Goal: Information Seeking & Learning: Learn about a topic

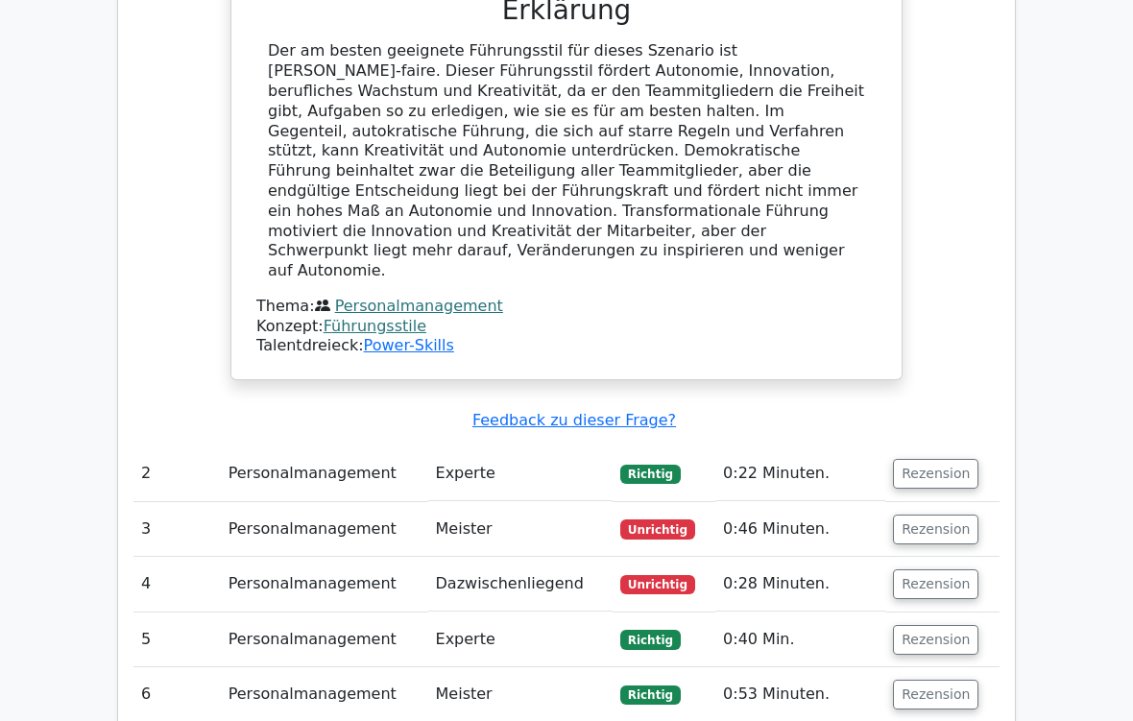
scroll to position [1483, 0]
click at [946, 459] on button "Rezension" at bounding box center [935, 474] width 85 height 30
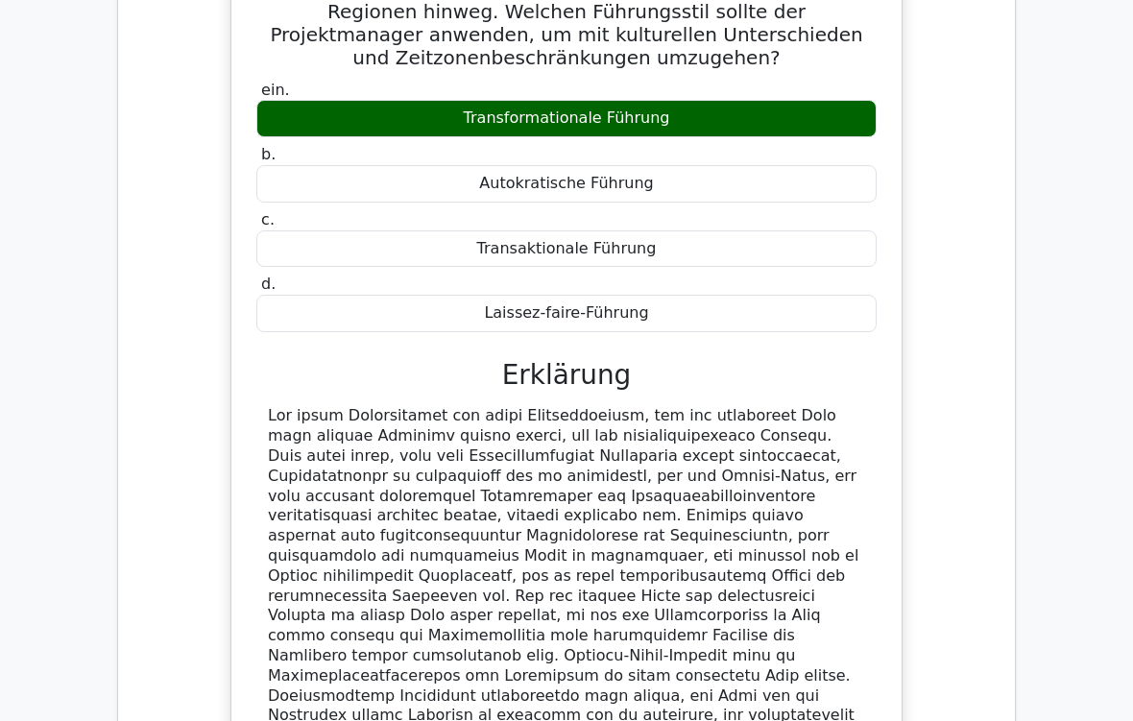
scroll to position [2060, 0]
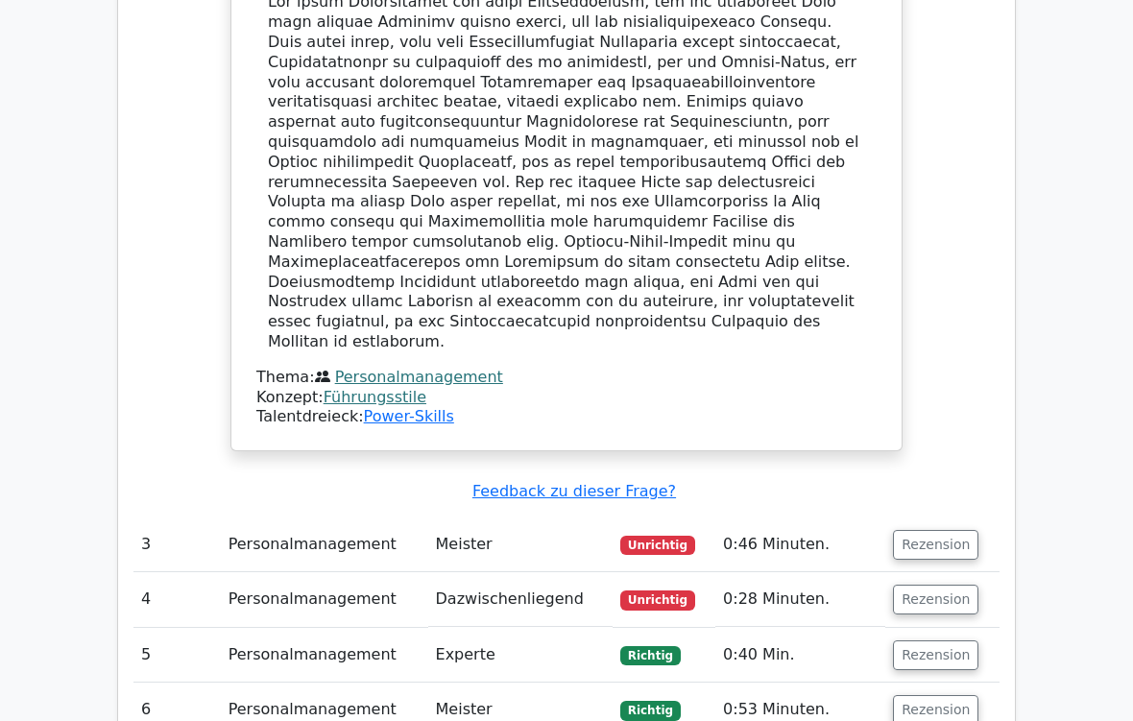
click at [932, 531] on button "Rezension" at bounding box center [935, 546] width 85 height 30
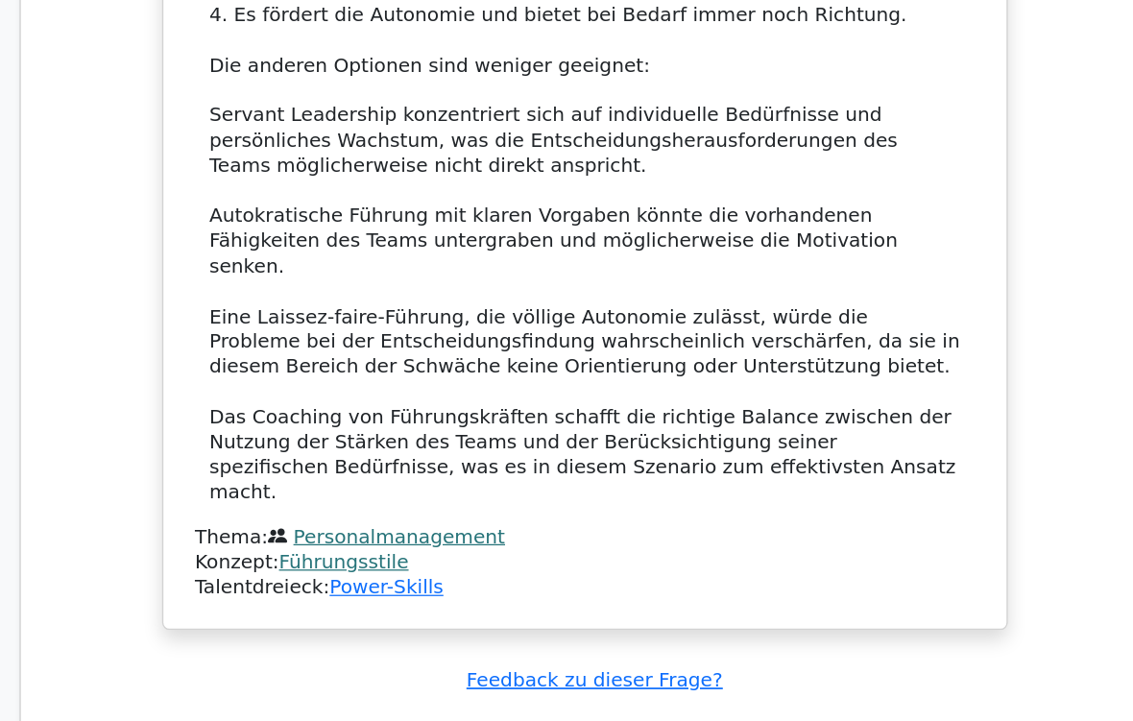
scroll to position [3582, 0]
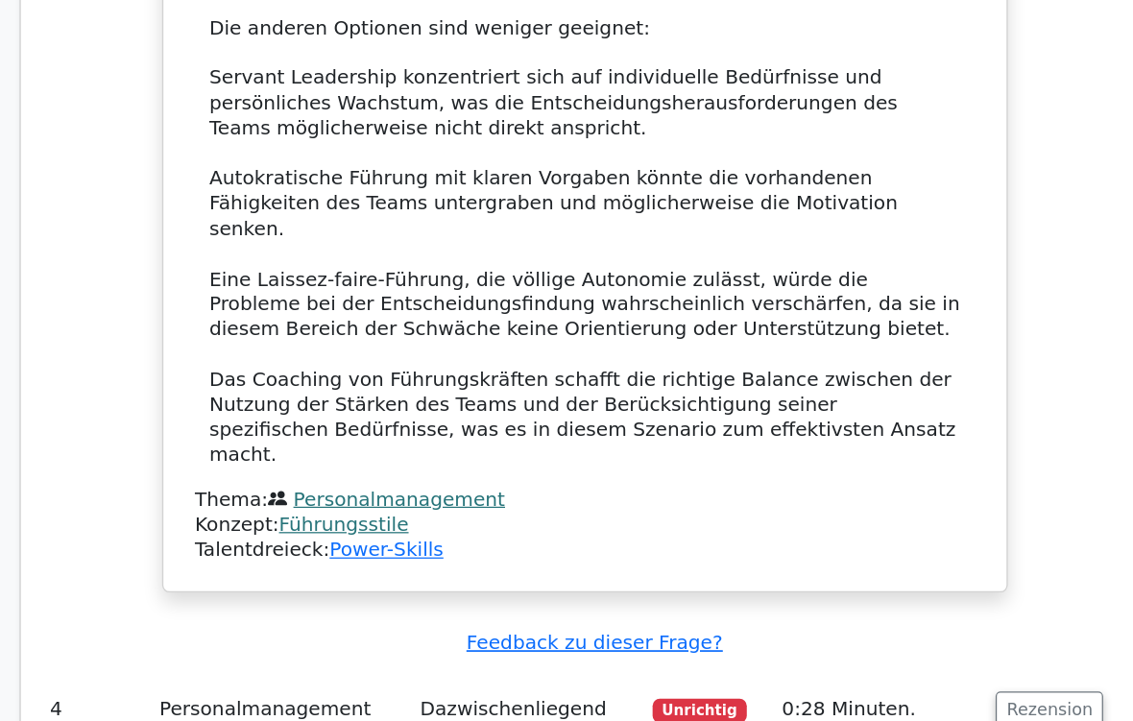
click at [893, 601] on button "Rezension" at bounding box center [935, 694] width 85 height 30
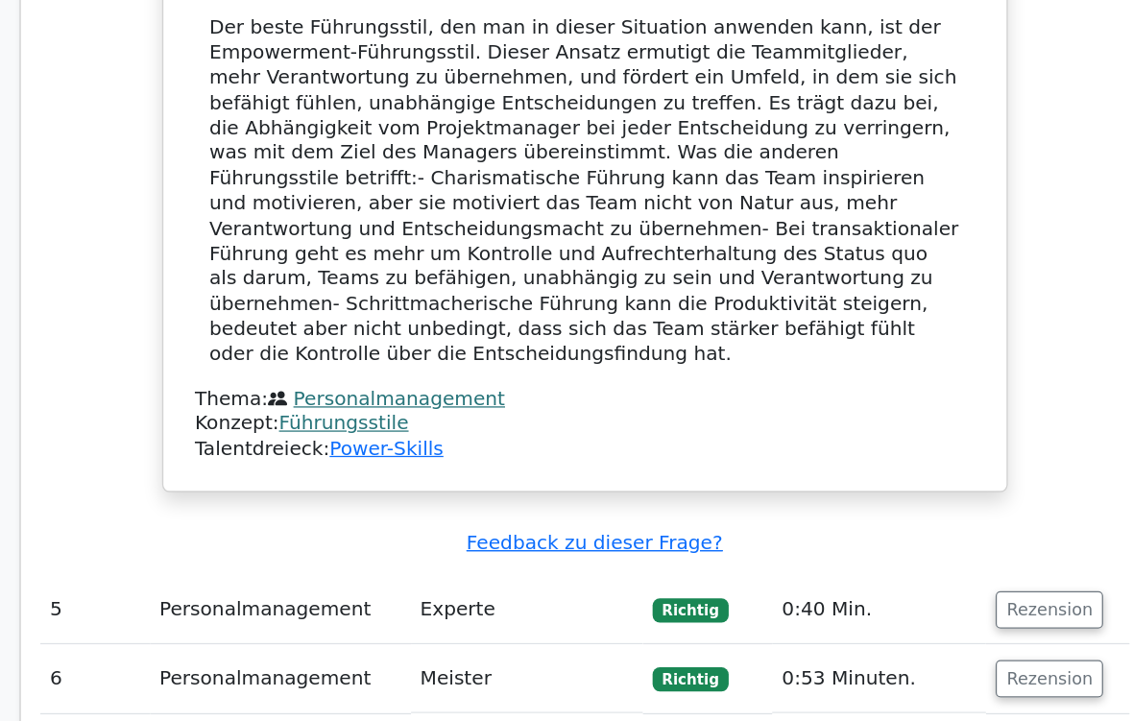
scroll to position [4634, 0]
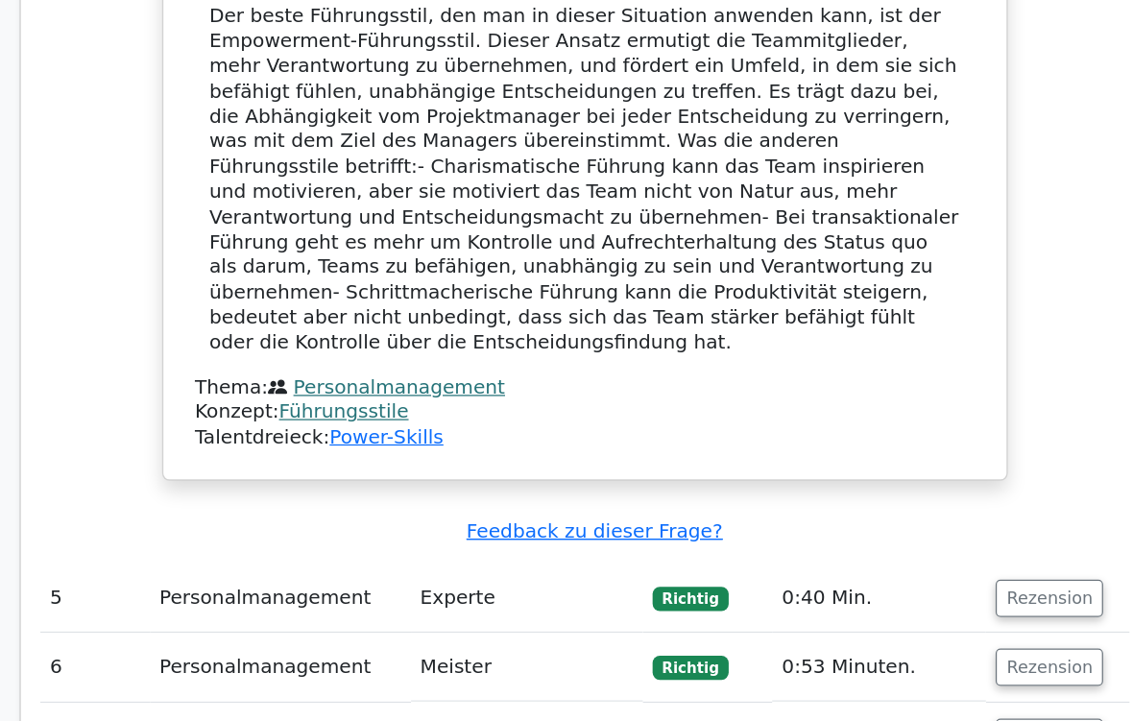
click at [893, 601] on button "Rezension" at bounding box center [935, 715] width 85 height 30
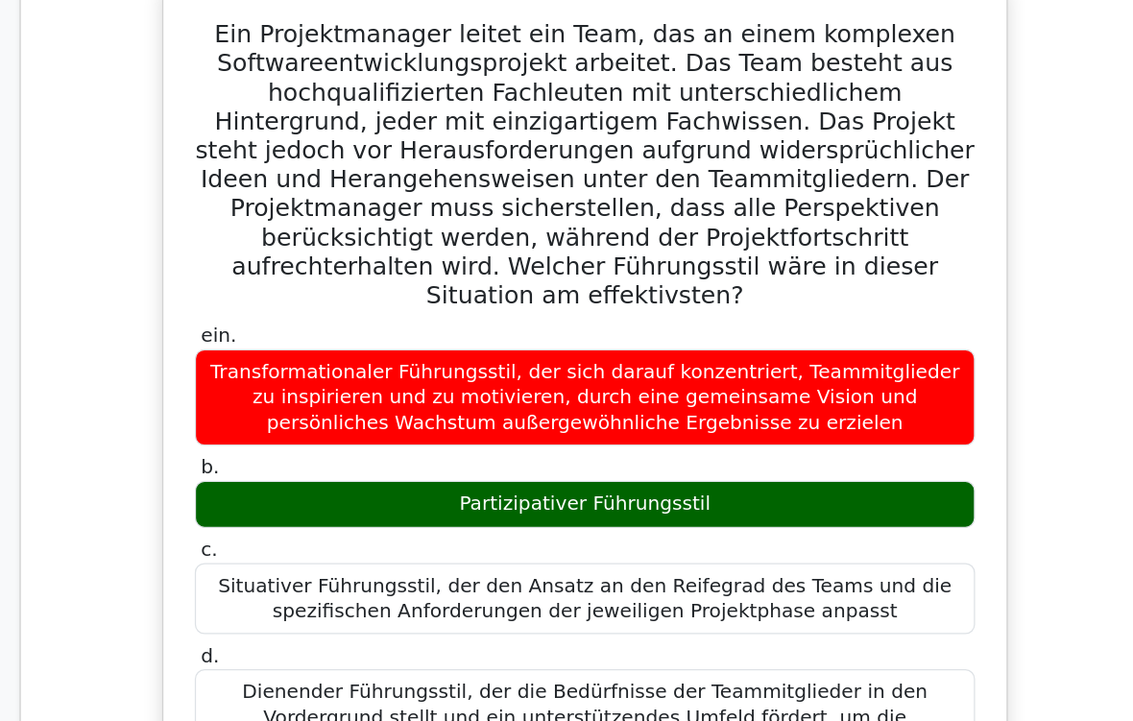
scroll to position [5264, 0]
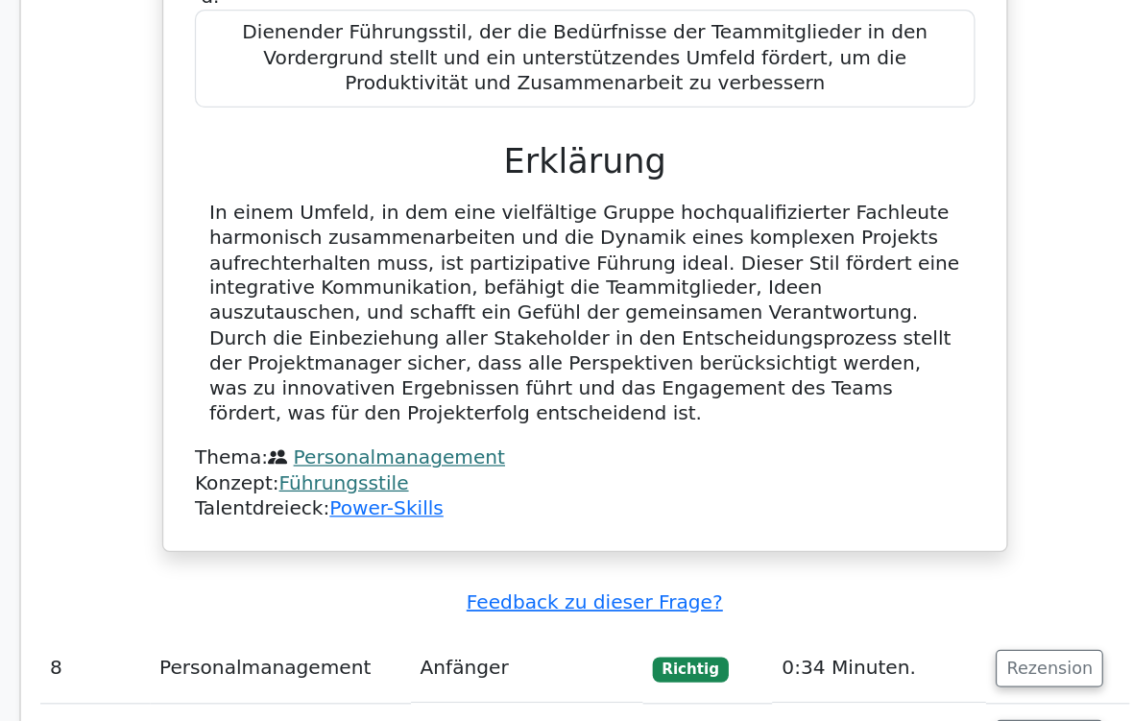
click at [893, 601] on button "Rezension" at bounding box center [935, 716] width 85 height 30
click at [893, 601] on button "Rezension" at bounding box center [935, 715] width 85 height 30
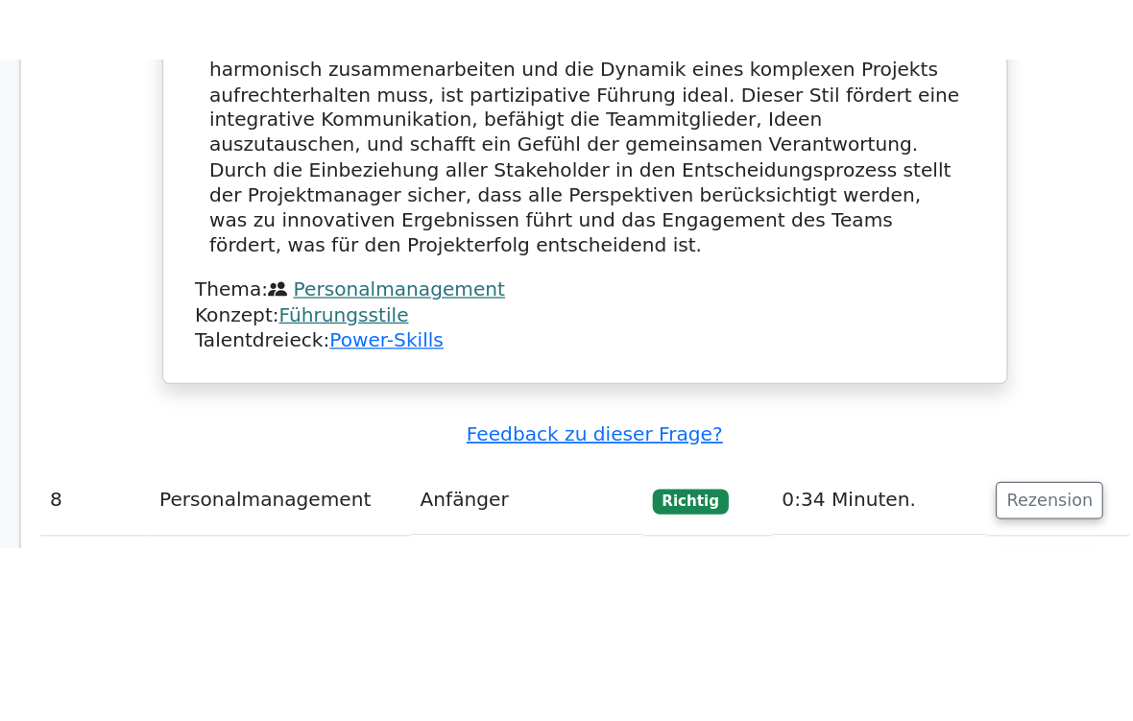
scroll to position [5983, 0]
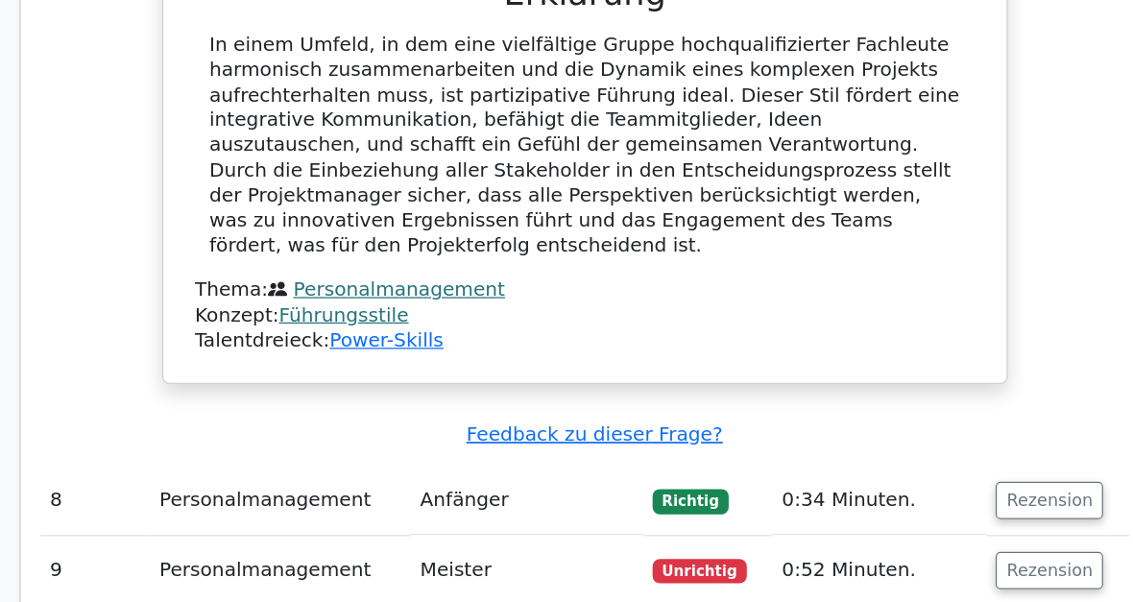
click at [893, 449] on button "Rezension" at bounding box center [935, 464] width 85 height 30
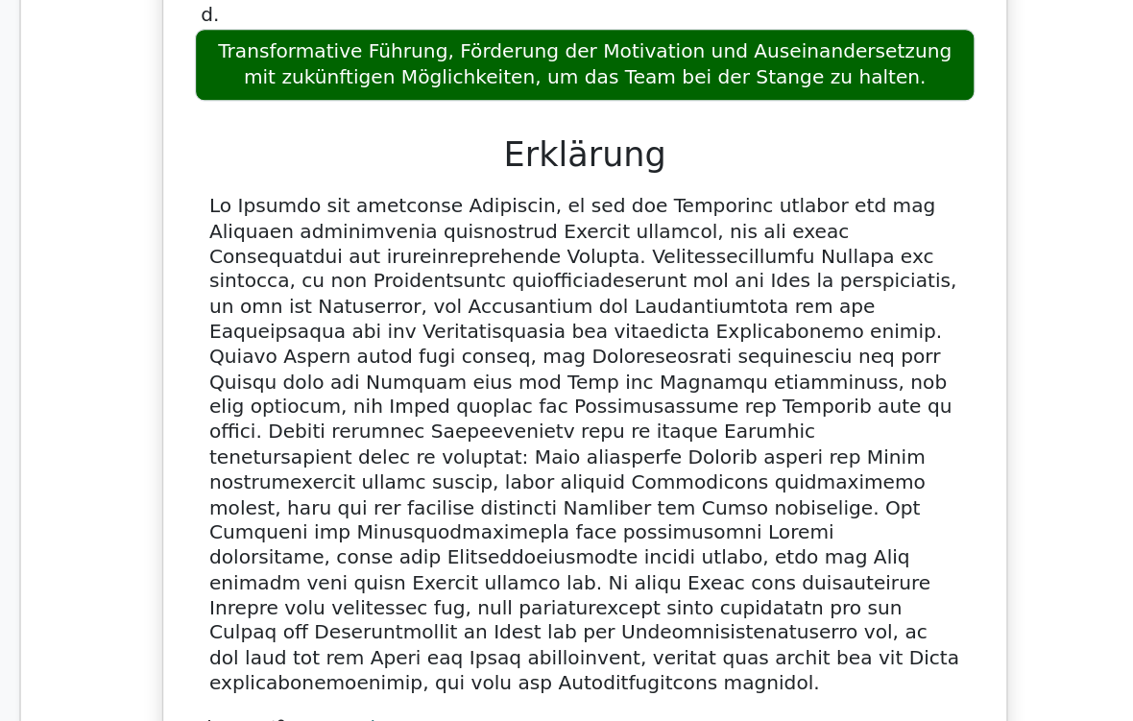
scroll to position [6810, 0]
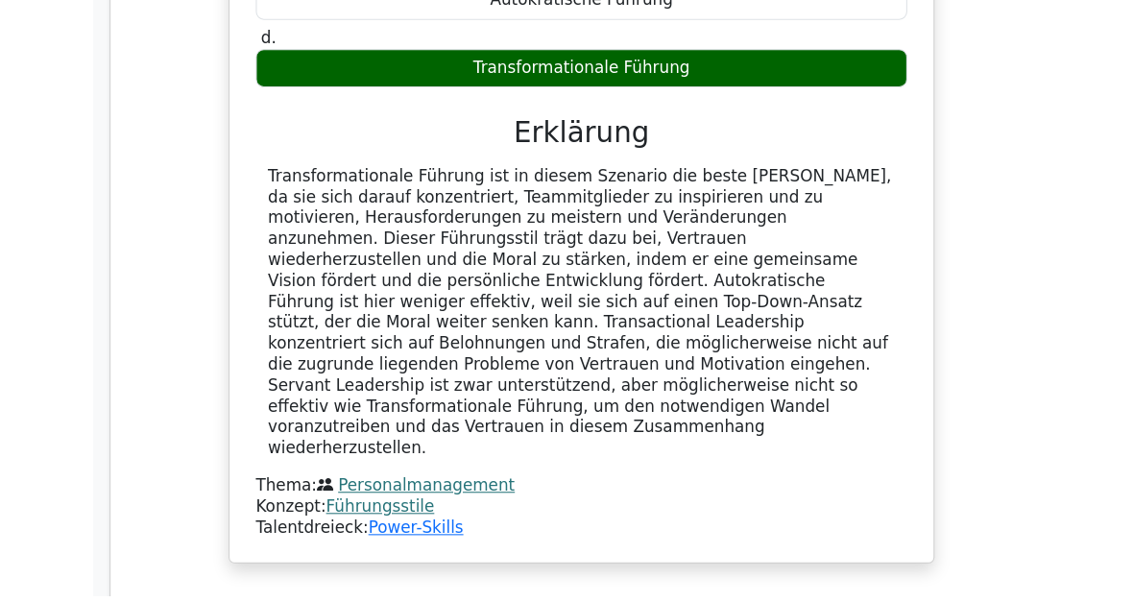
scroll to position [8035, 0]
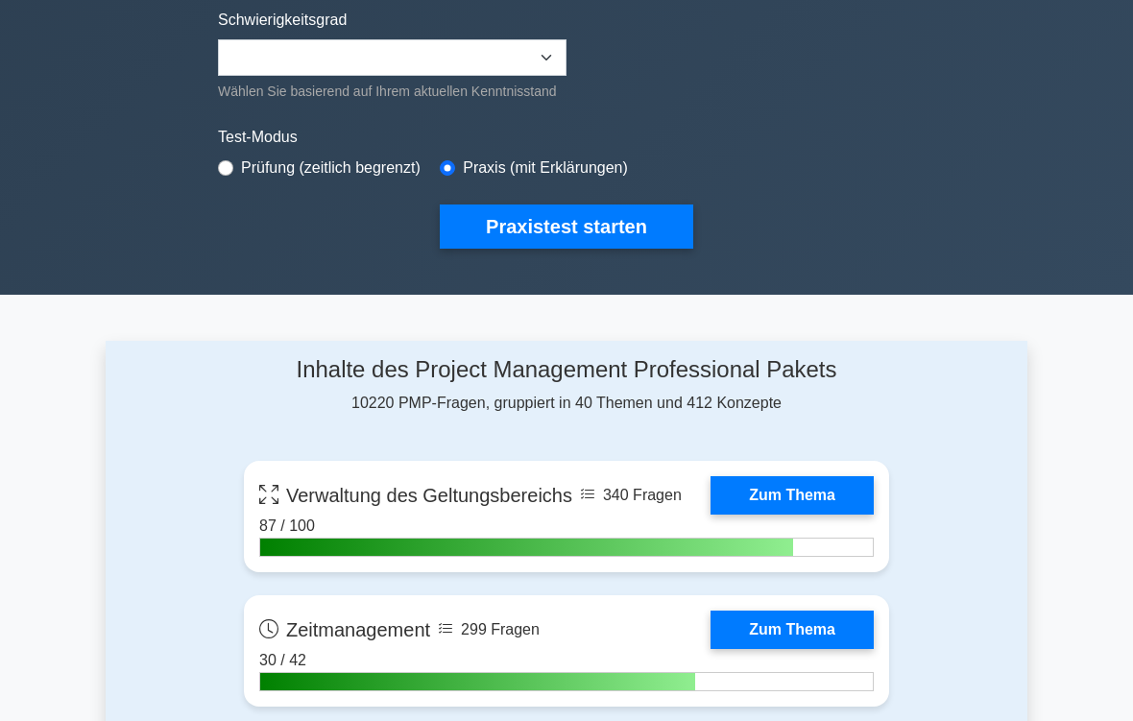
scroll to position [488, 0]
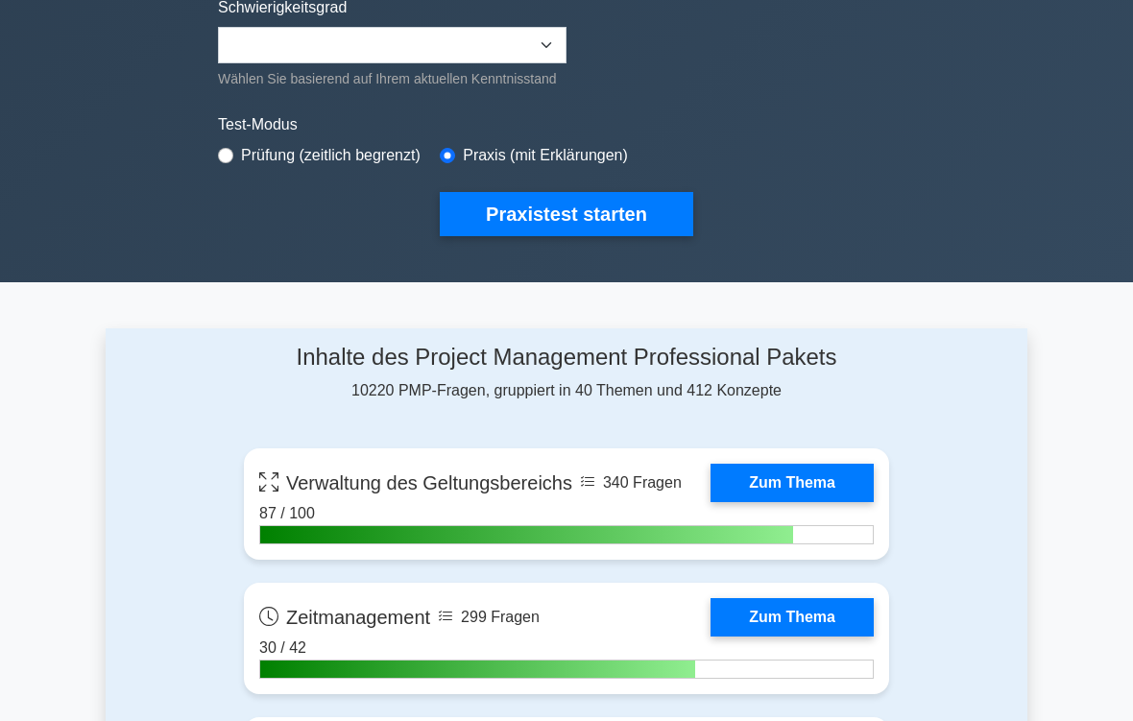
click at [600, 231] on button "Praxistest starten" at bounding box center [566, 214] width 253 height 44
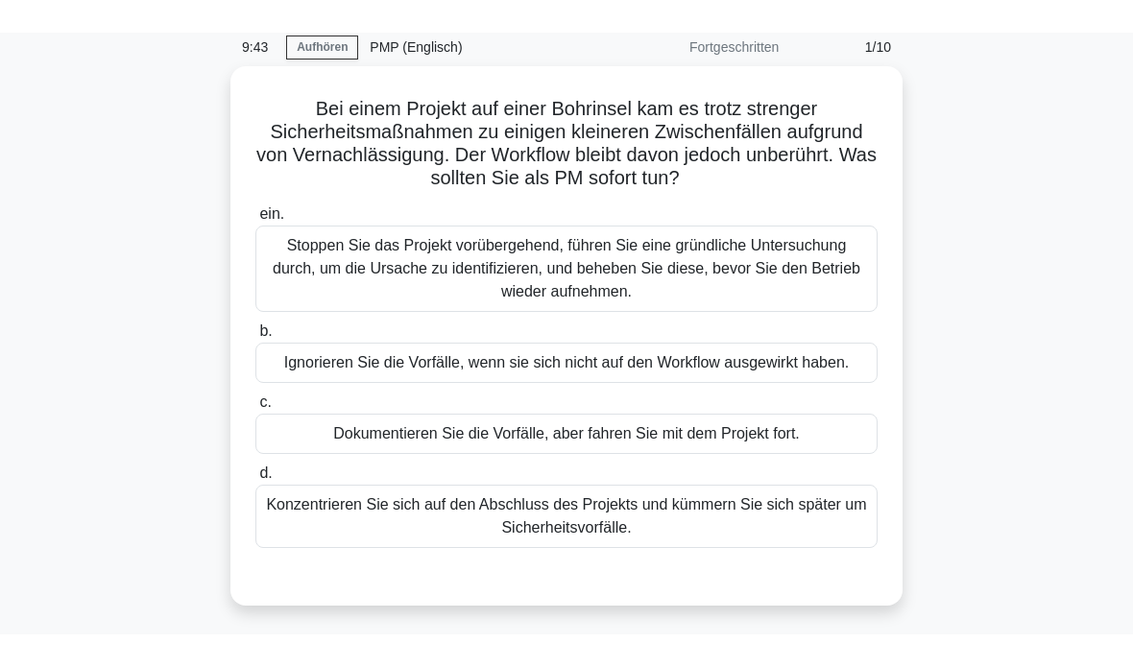
scroll to position [79, 0]
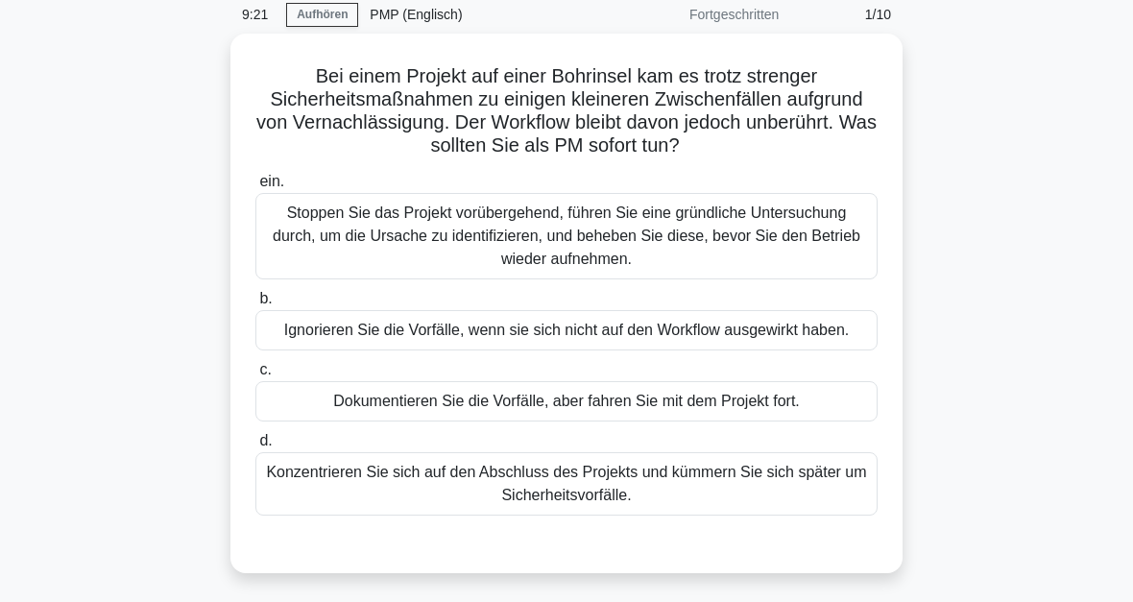
click at [591, 242] on div "Stoppen Sie das Projekt vorübergehend, führen Sie eine gründliche Untersuchung …" at bounding box center [566, 236] width 622 height 86
click at [255, 188] on input "ein. Stoppen Sie das Projekt vorübergehend, führen Sie eine gründliche Untersuc…" at bounding box center [255, 182] width 0 height 12
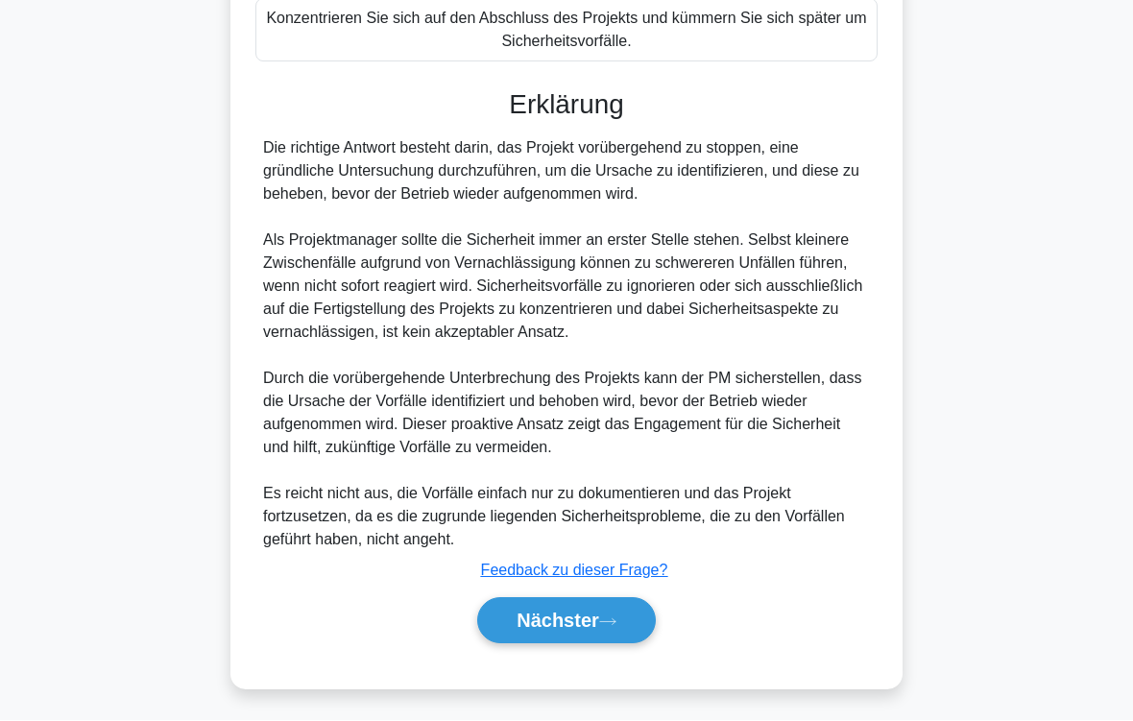
scroll to position [624, 0]
click at [640, 601] on button "Nächster" at bounding box center [566, 621] width 179 height 46
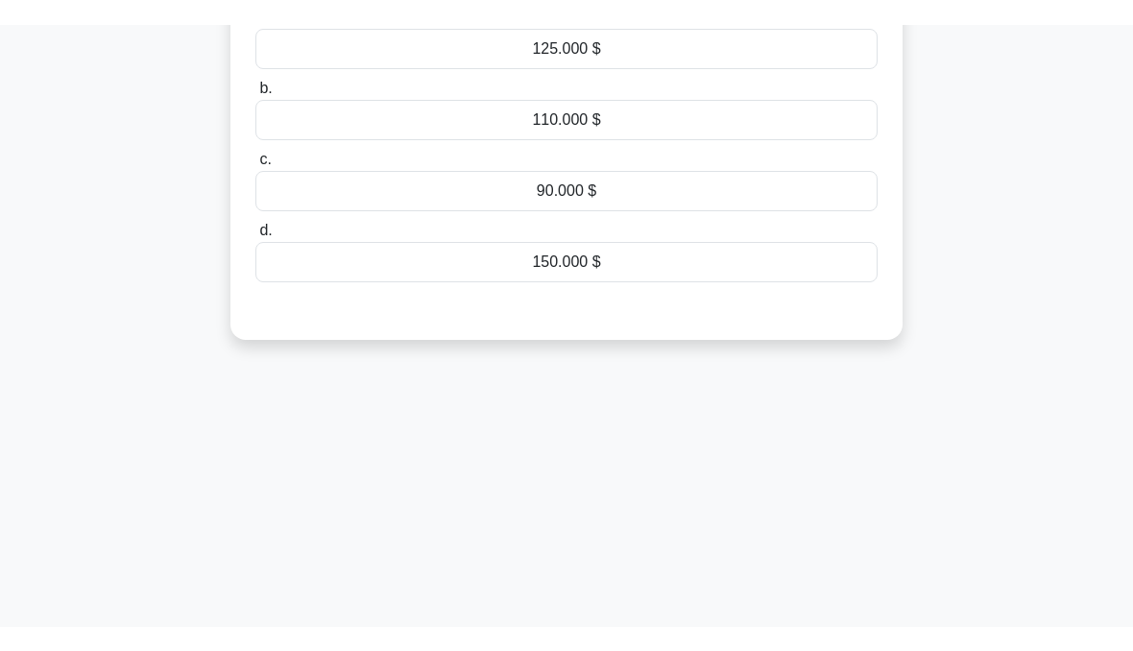
scroll to position [95, 0]
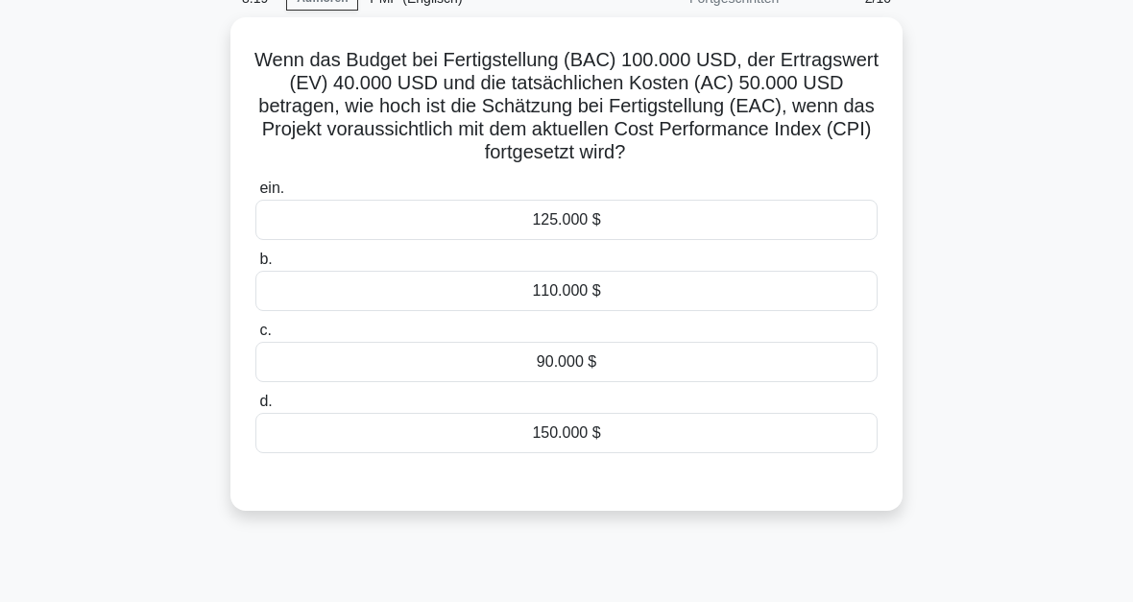
click at [588, 216] on div "125.000 $" at bounding box center [566, 220] width 622 height 40
click at [255, 195] on input "ein. 125.000 $" at bounding box center [255, 188] width 0 height 12
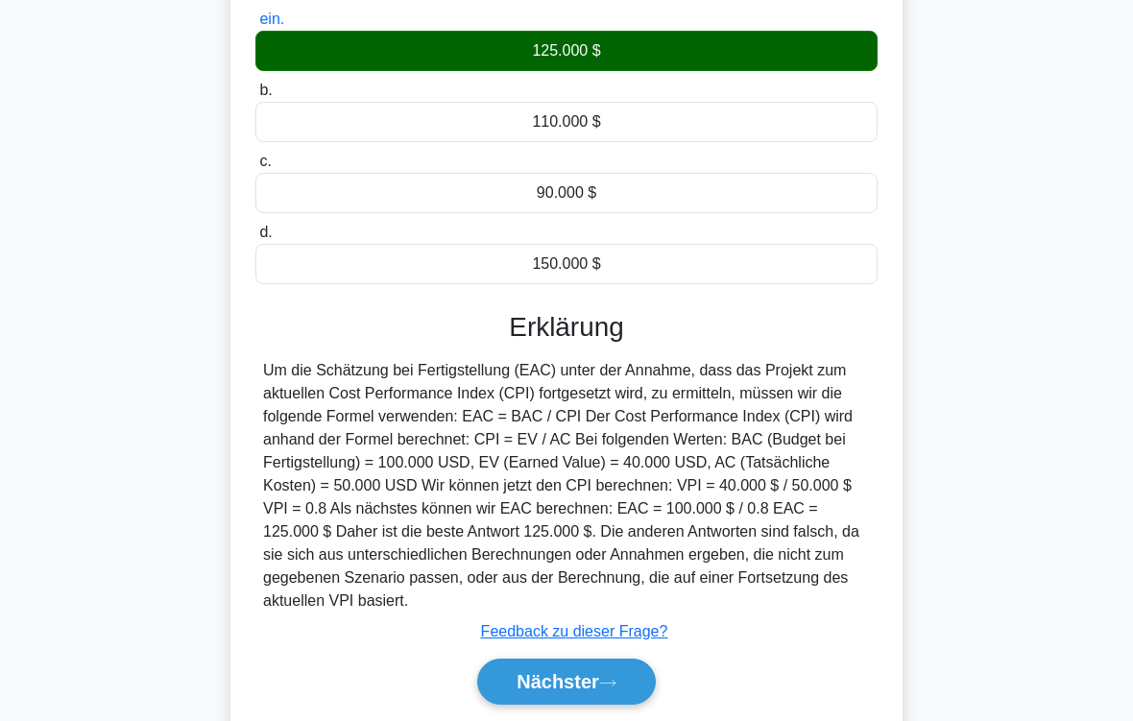
scroll to position [347, 0]
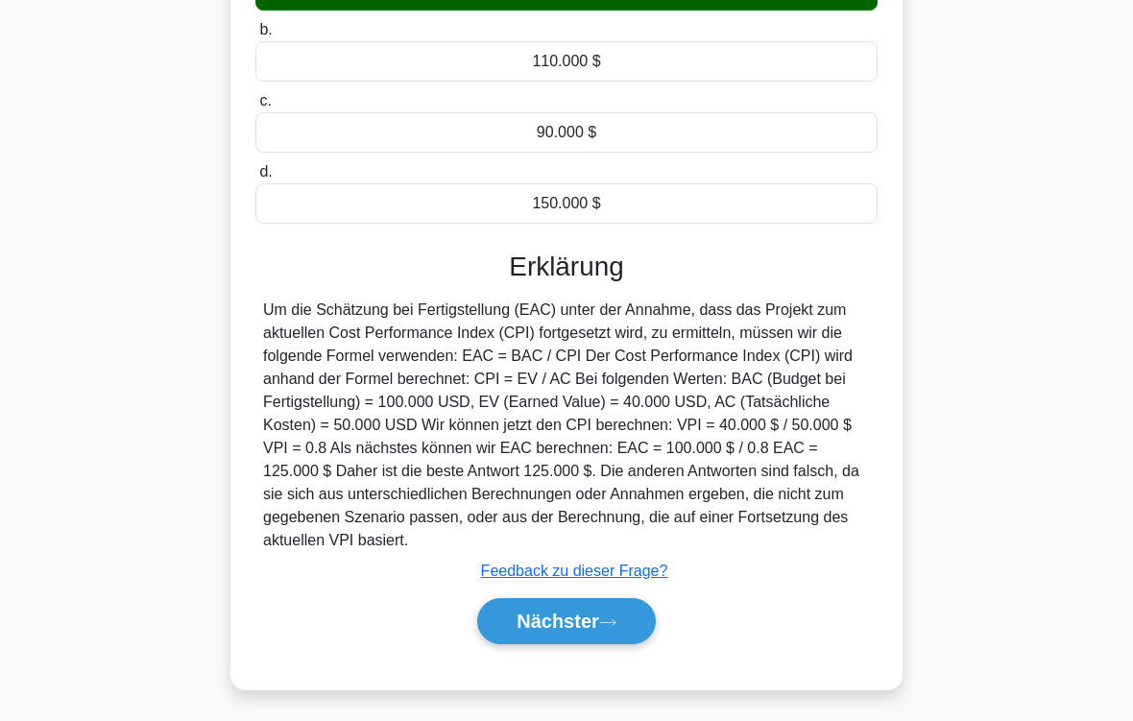
click at [591, 601] on font "Nächster" at bounding box center [557, 621] width 83 height 21
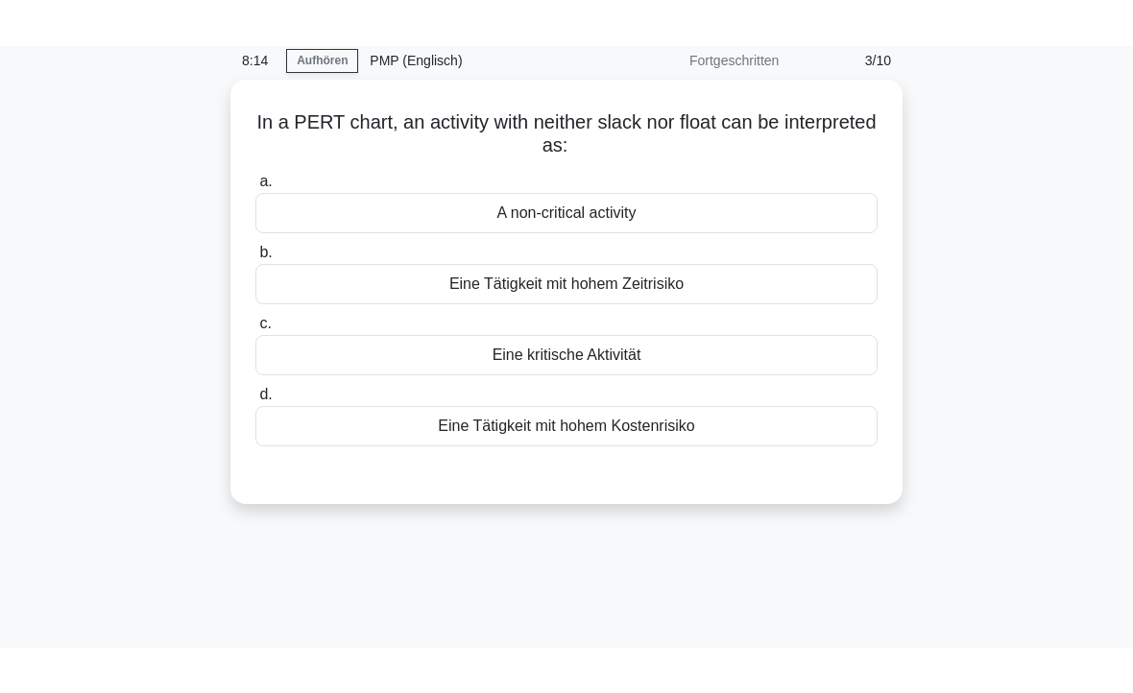
scroll to position [0, 0]
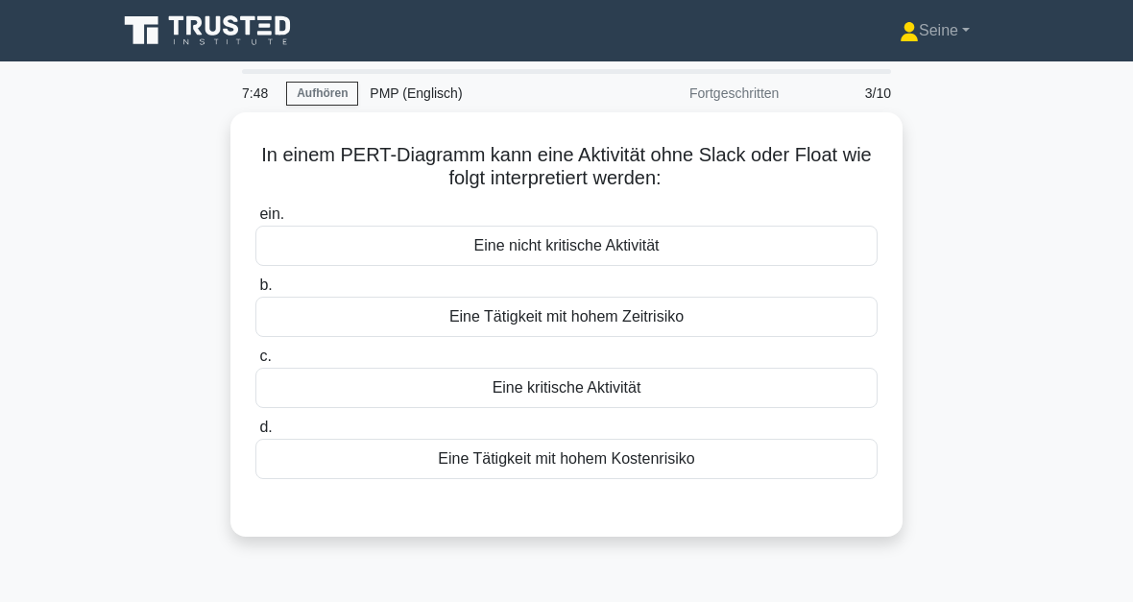
click at [633, 313] on div "Eine Tätigkeit mit hohem Zeitrisiko" at bounding box center [566, 317] width 622 height 40
click at [255, 292] on input "b. Eine Tätigkeit mit hohem Zeitrisiko" at bounding box center [255, 285] width 0 height 12
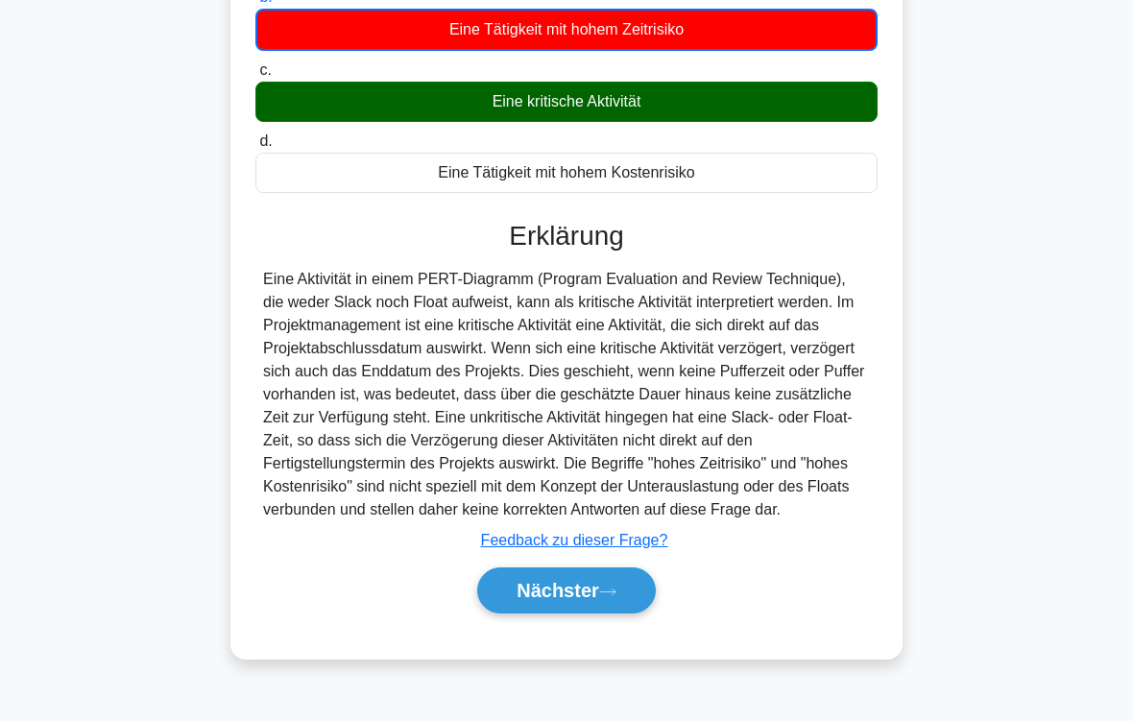
scroll to position [316, 0]
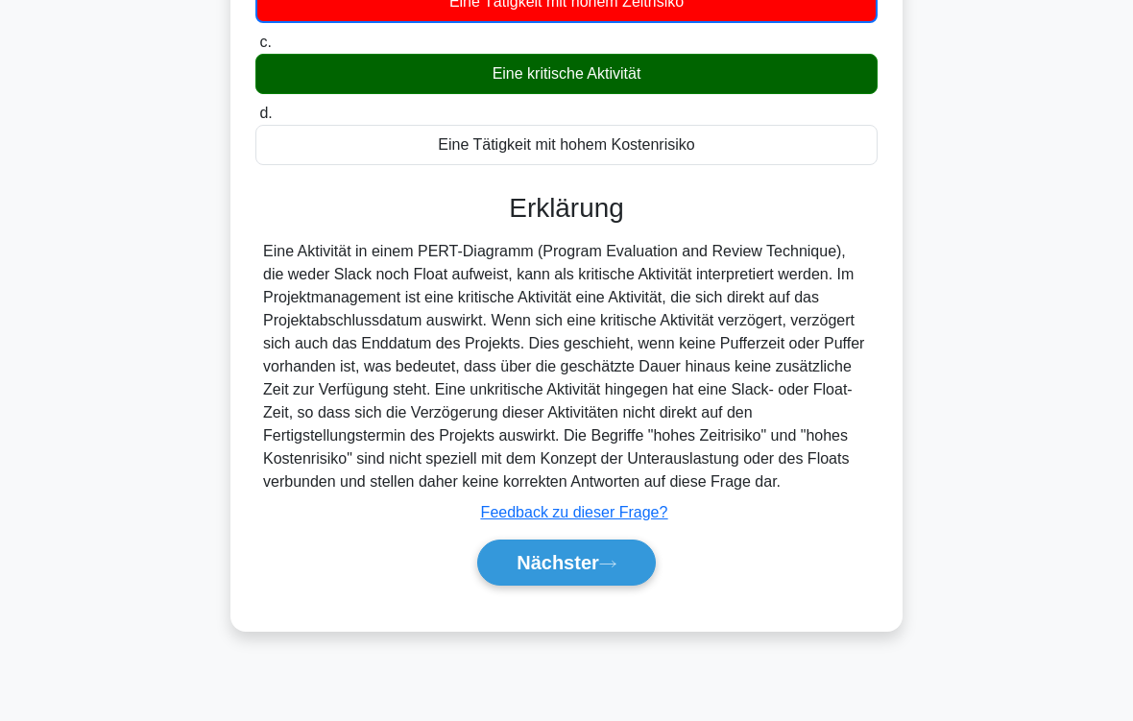
click at [597, 586] on button "Nächster" at bounding box center [566, 562] width 179 height 46
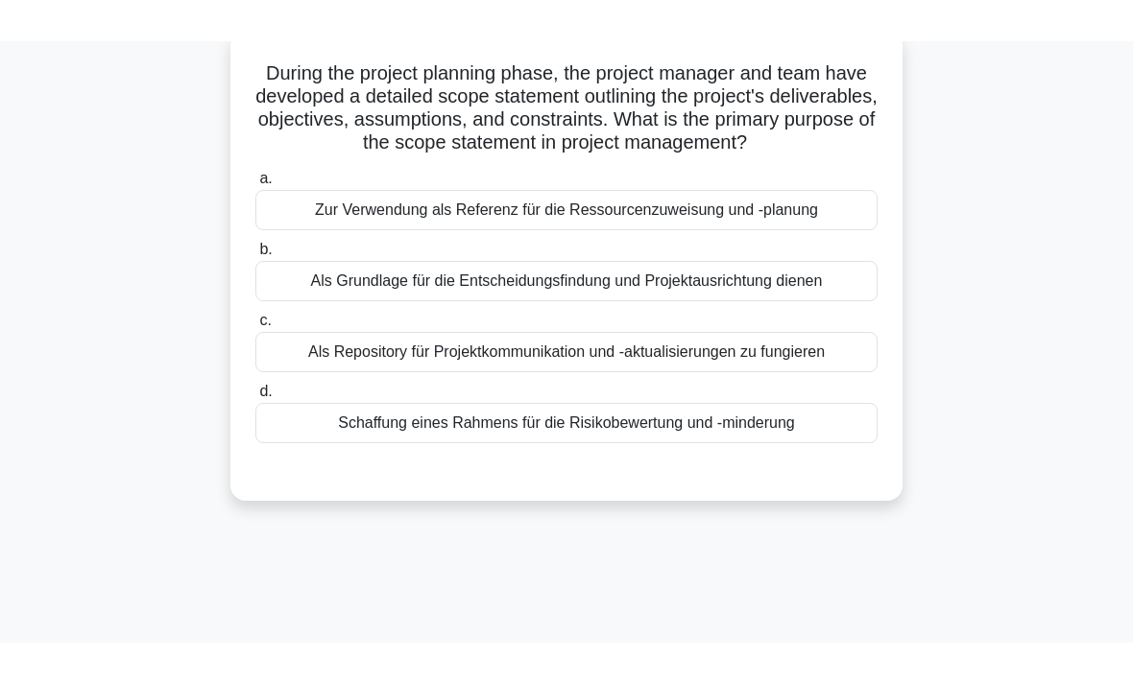
scroll to position [110, 0]
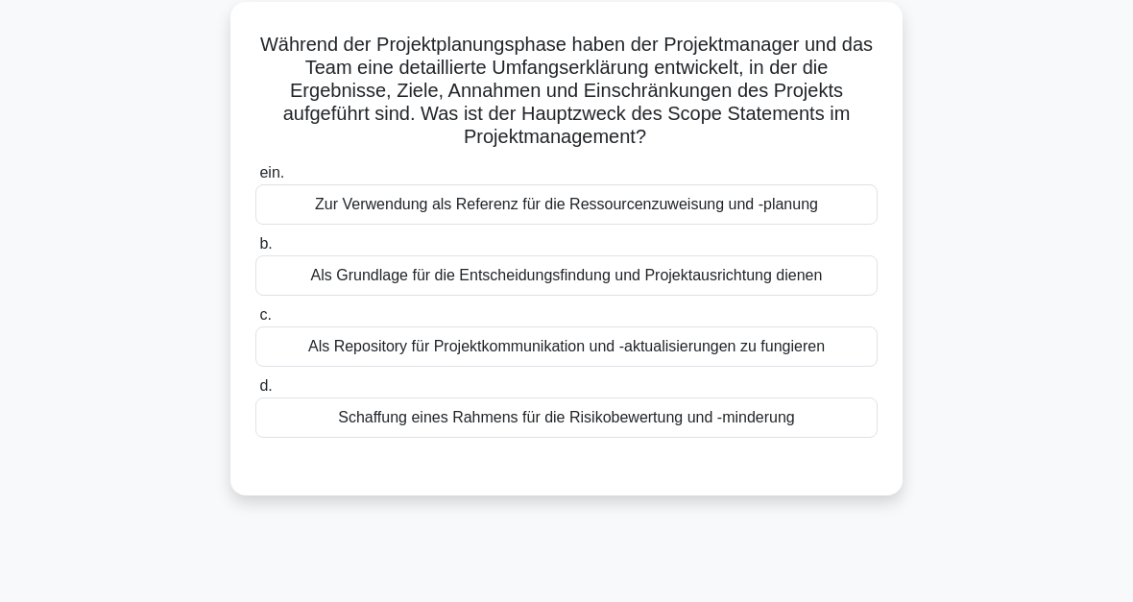
click at [611, 269] on div "Als Grundlage für die Entscheidungsfindung und Projektausrichtung dienen" at bounding box center [566, 275] width 622 height 40
click at [255, 251] on input "b. Als Grundlage für die Entscheidungsfindung und Projektausrichtung dienen" at bounding box center [255, 244] width 0 height 12
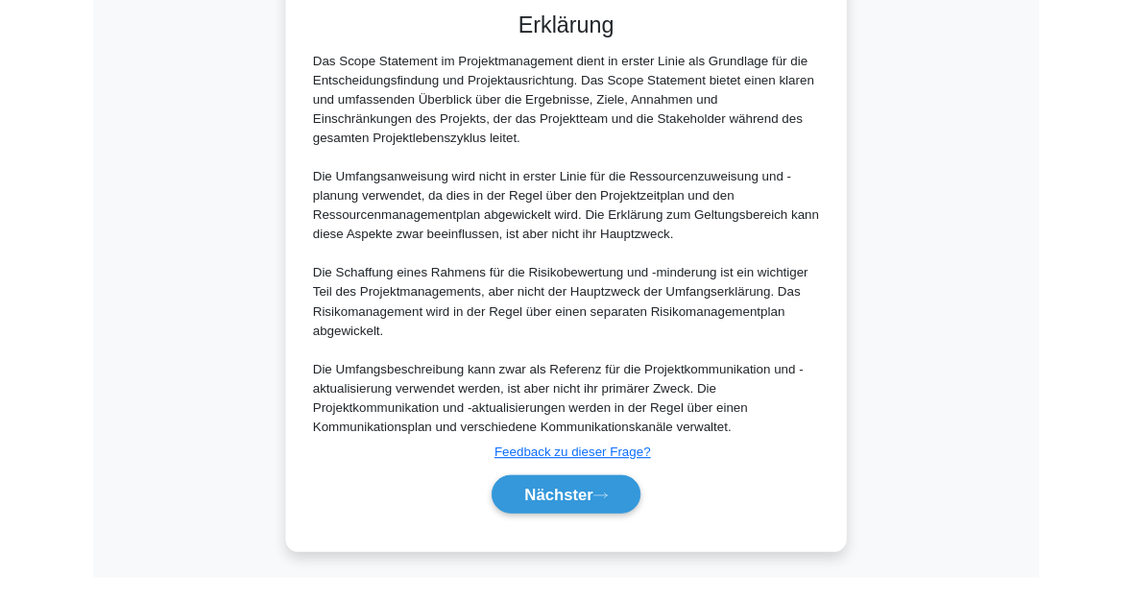
scroll to position [720, 0]
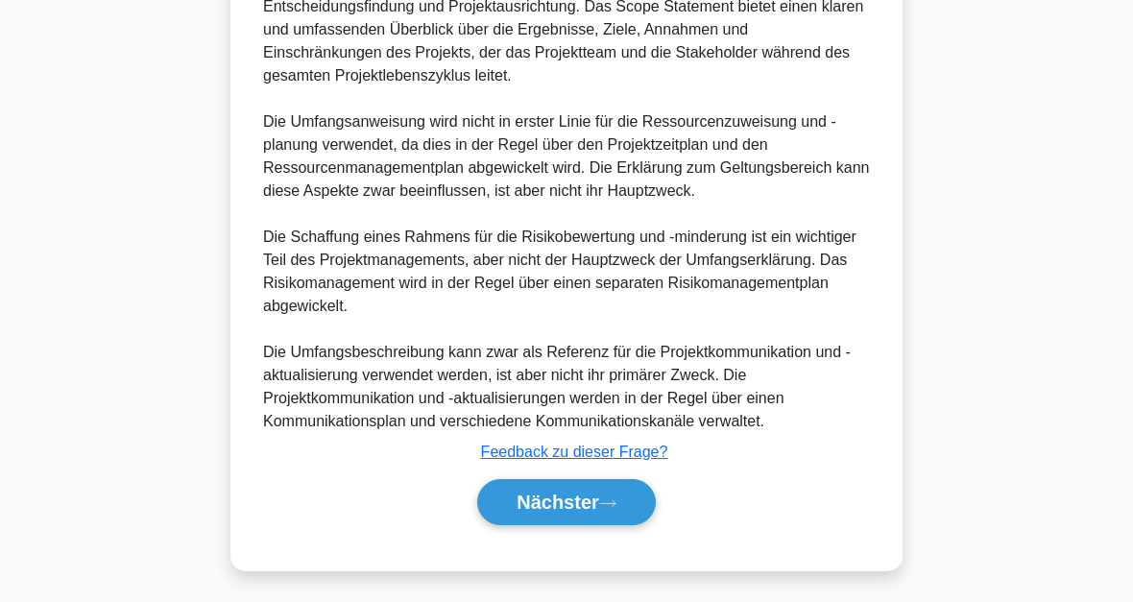
click at [611, 517] on button "Nächster" at bounding box center [566, 502] width 179 height 46
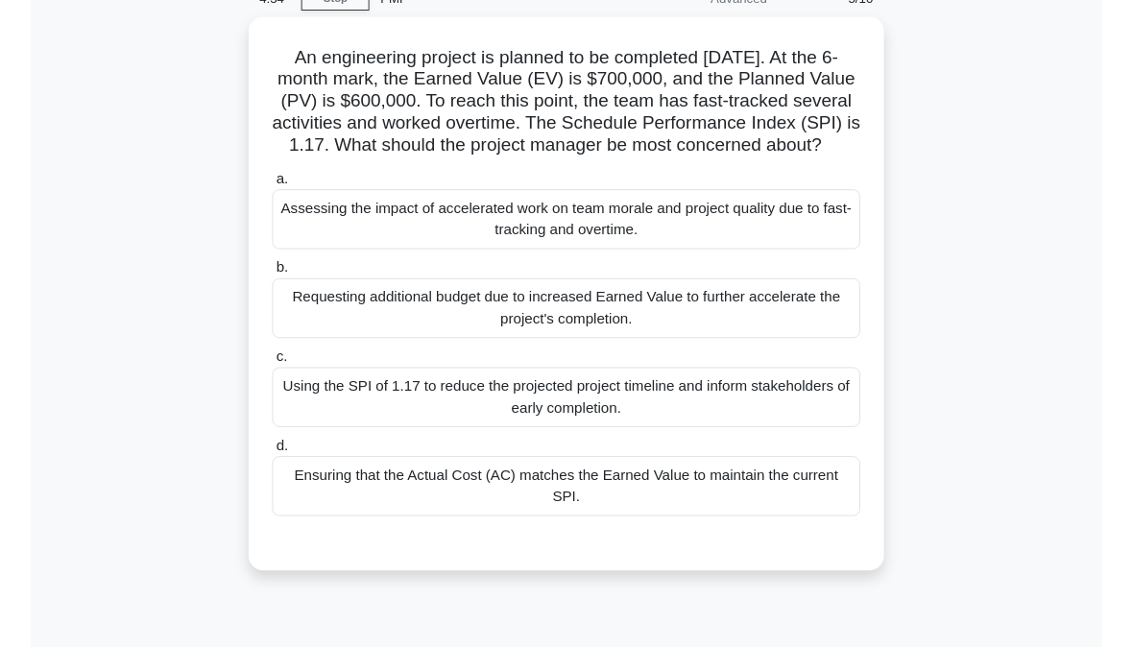
scroll to position [177, 0]
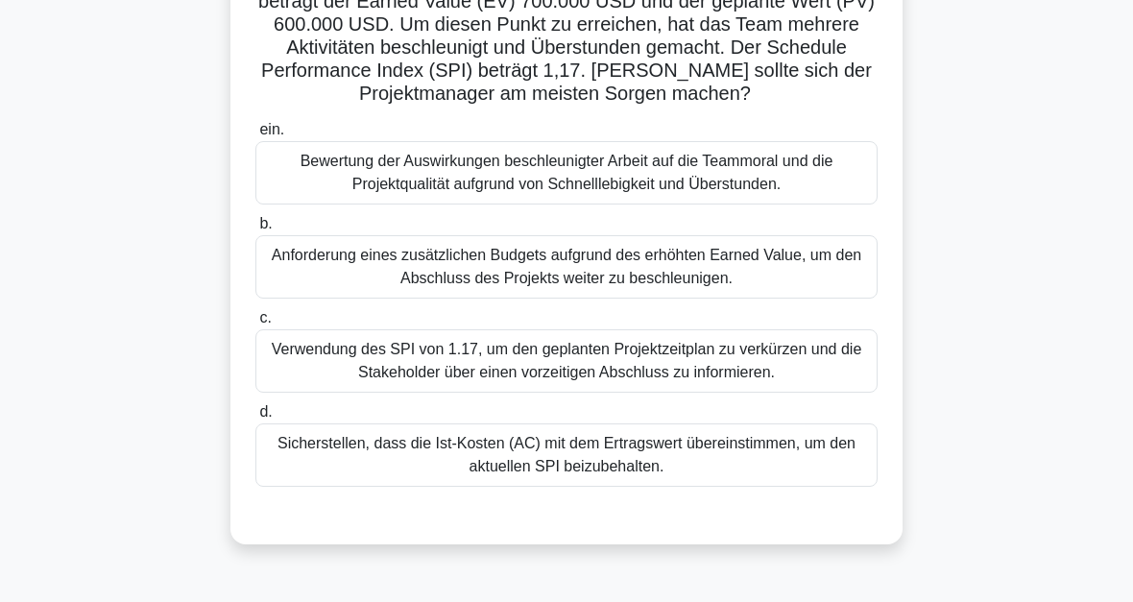
click at [639, 290] on div "Anforderung eines zusätzlichen Budgets aufgrund des erhöhten Earned Value, um d…" at bounding box center [566, 266] width 622 height 63
click at [255, 230] on input "b. Anforderung eines zusätzlichen Budgets aufgrund des erhöhten Earned Value, u…" at bounding box center [255, 224] width 0 height 12
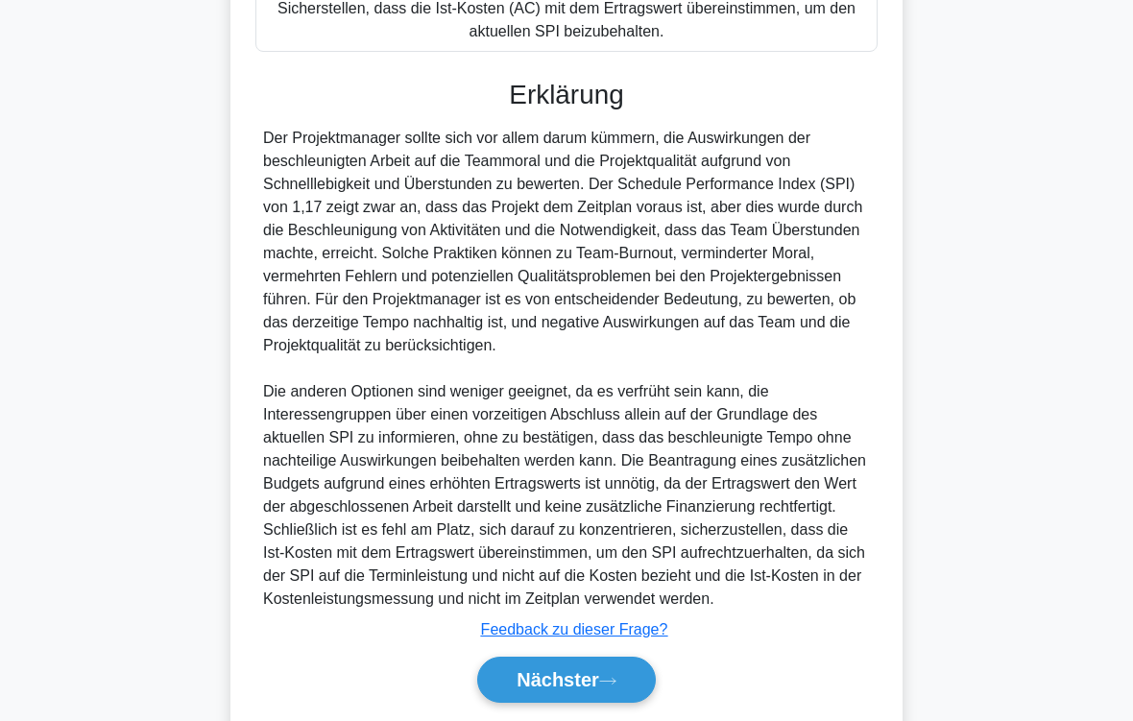
scroll to position [787, 0]
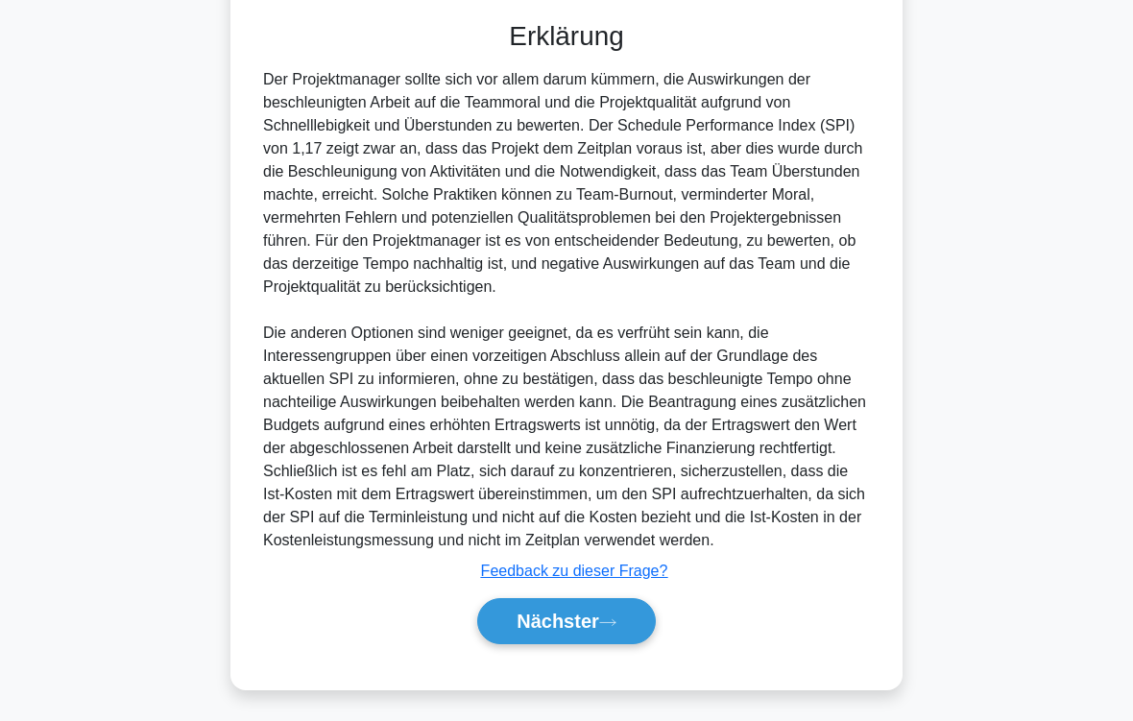
click at [621, 601] on button "Nächster" at bounding box center [566, 621] width 179 height 46
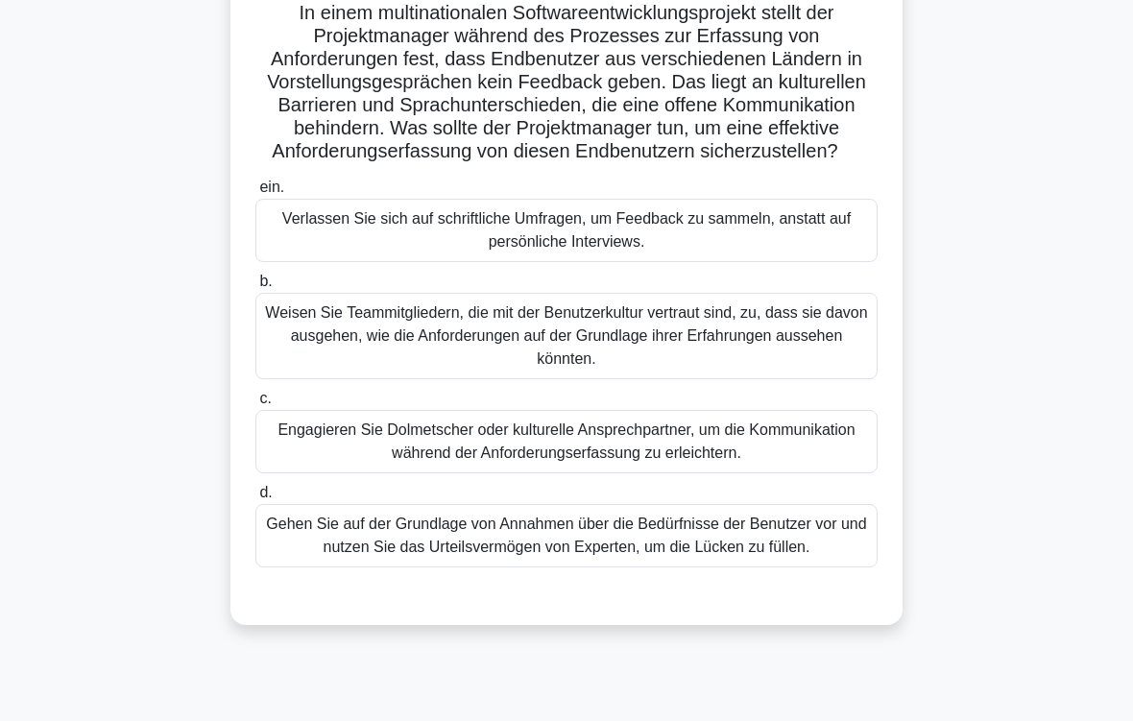
scroll to position [142, 0]
click at [539, 567] on div "Gehen Sie auf der Grundlage von Annahmen über die Bedürfnisse der Benutzer vor …" at bounding box center [566, 535] width 622 height 63
click at [255, 499] on input "d. Gehen Sie auf der Grundlage von Annahmen über die Bedürfnisse der Benutzer v…" at bounding box center [255, 493] width 0 height 12
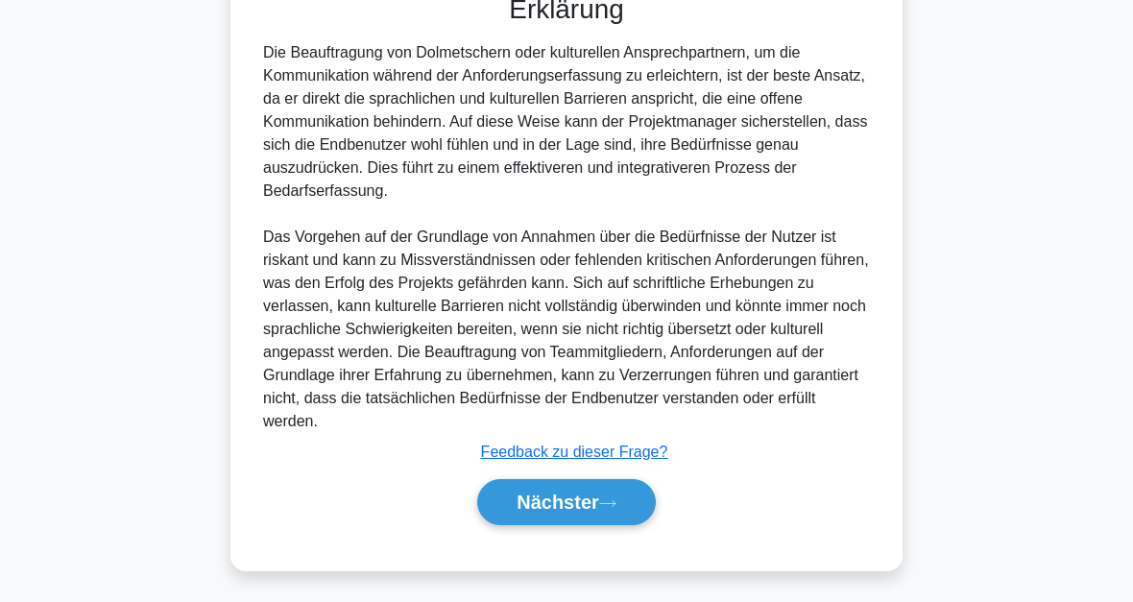
click at [624, 506] on button "Nächster" at bounding box center [566, 502] width 179 height 46
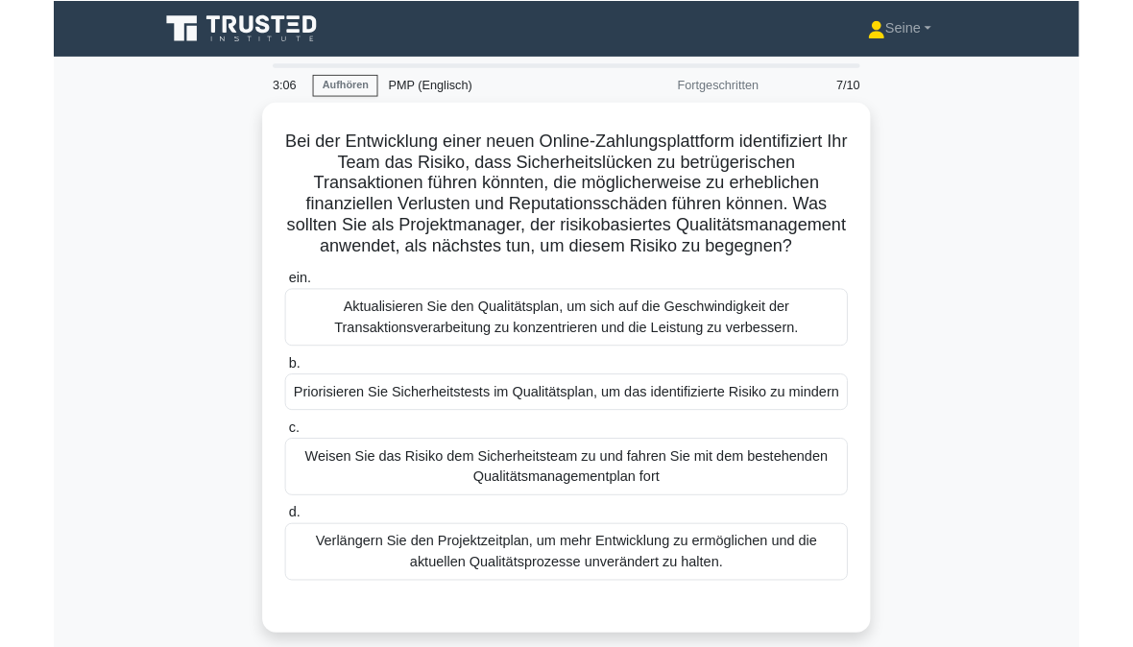
scroll to position [113, 0]
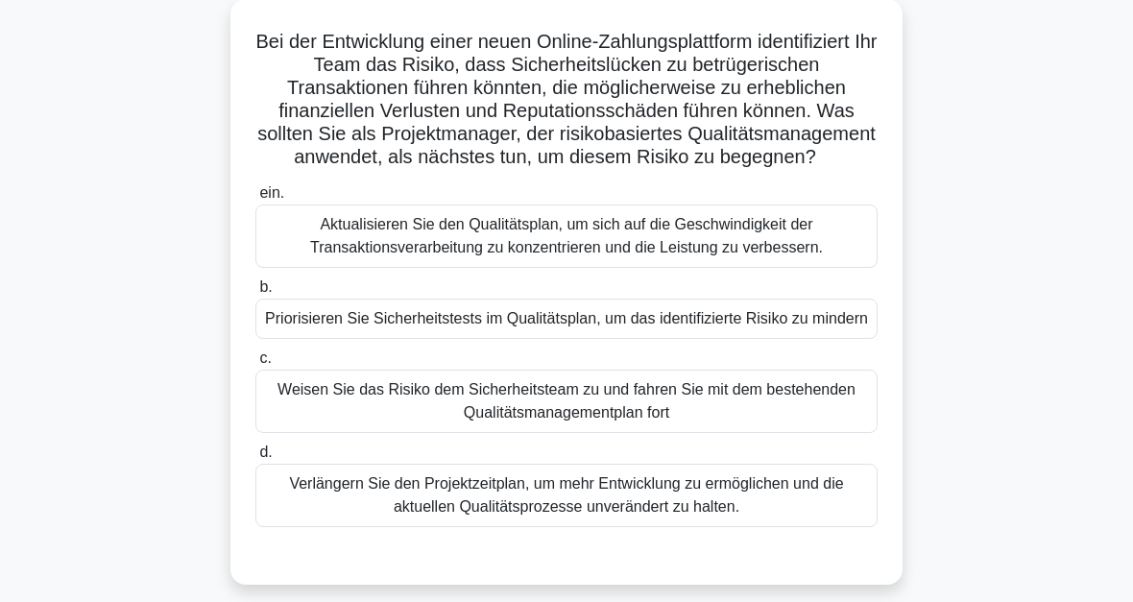
click at [615, 339] on div "Priorisieren Sie Sicherheitstests im Qualitätsplan, um das identifizierte Risik…" at bounding box center [566, 319] width 622 height 40
click at [255, 294] on input "b. Priorisieren Sie Sicherheitstests im Qualitätsplan, um das identifizierte Ri…" at bounding box center [255, 287] width 0 height 12
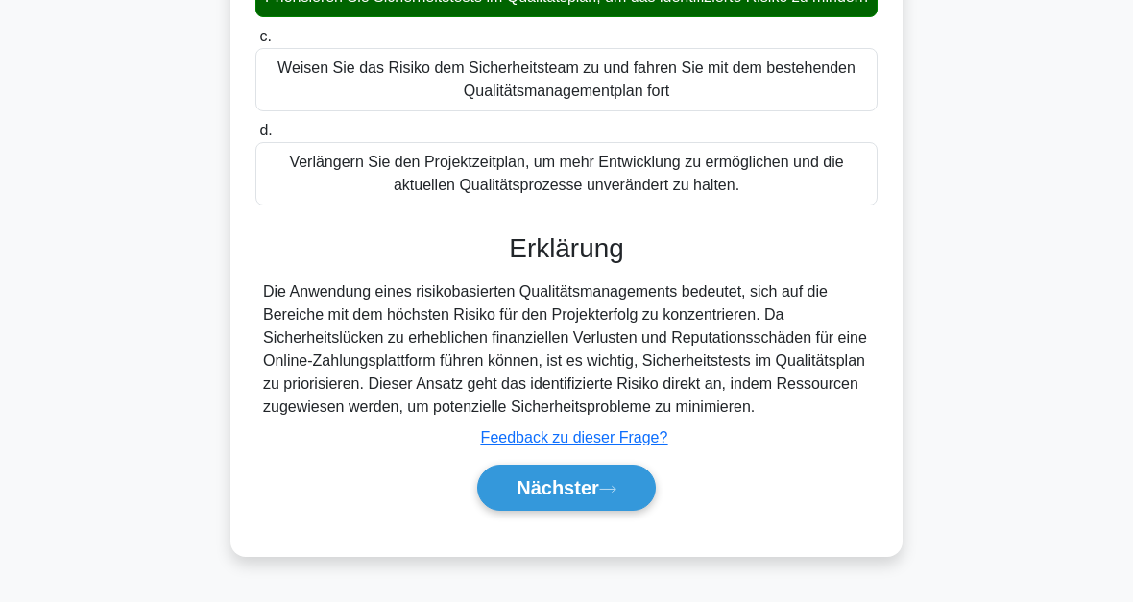
click at [620, 507] on button "Nächster" at bounding box center [566, 488] width 179 height 46
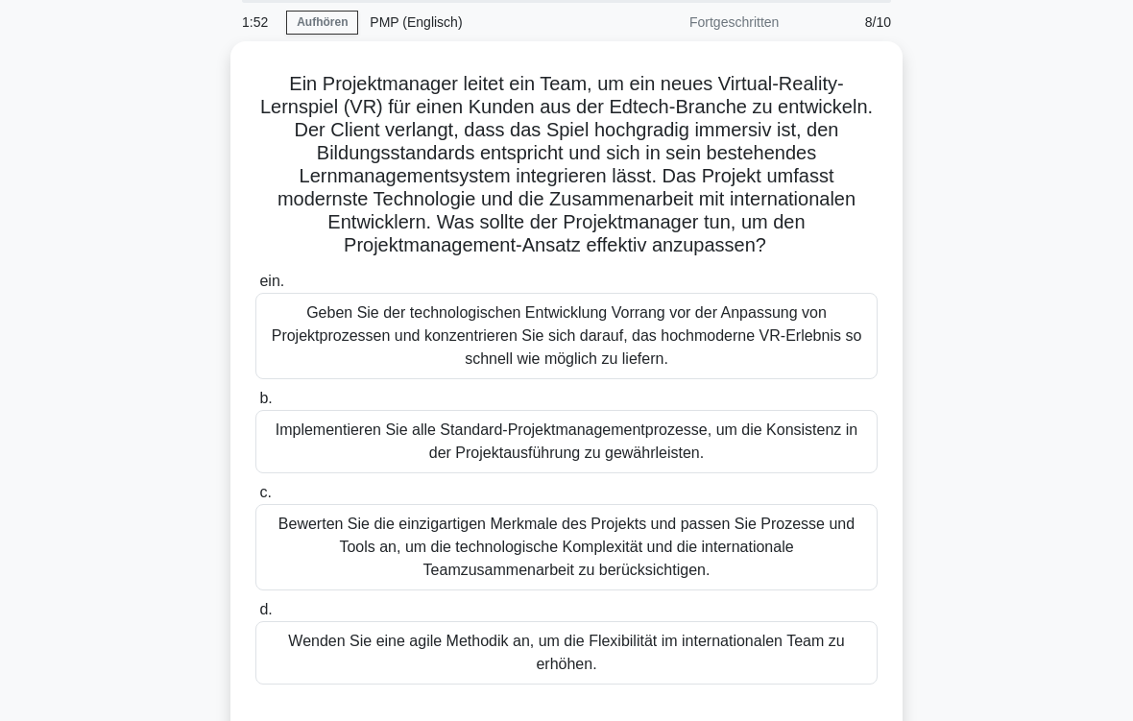
scroll to position [71, 0]
click at [563, 567] on div "Bewerten Sie die einzigartigen Merkmale des Projekts und passen Sie Prozesse un…" at bounding box center [566, 547] width 622 height 86
click at [255, 499] on input "c. Bewerten Sie die einzigartigen Merkmale des Projekts und passen Sie Prozesse…" at bounding box center [255, 493] width 0 height 12
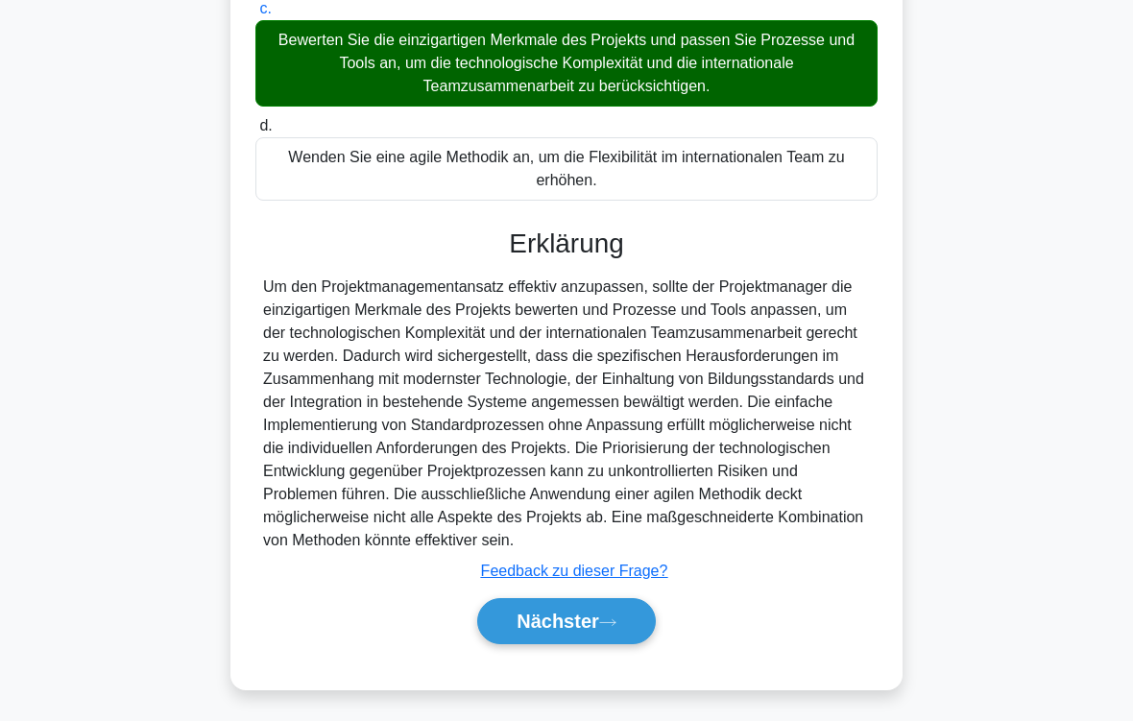
click at [616, 601] on button "Nächster" at bounding box center [566, 621] width 179 height 46
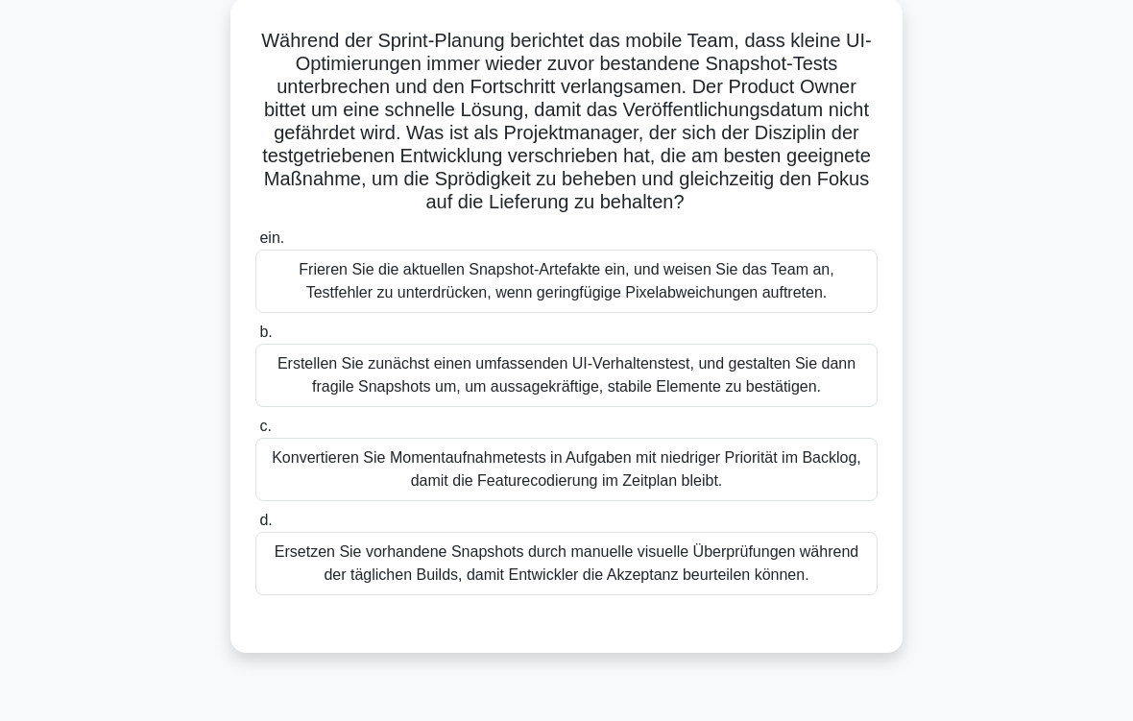
scroll to position [118, 0]
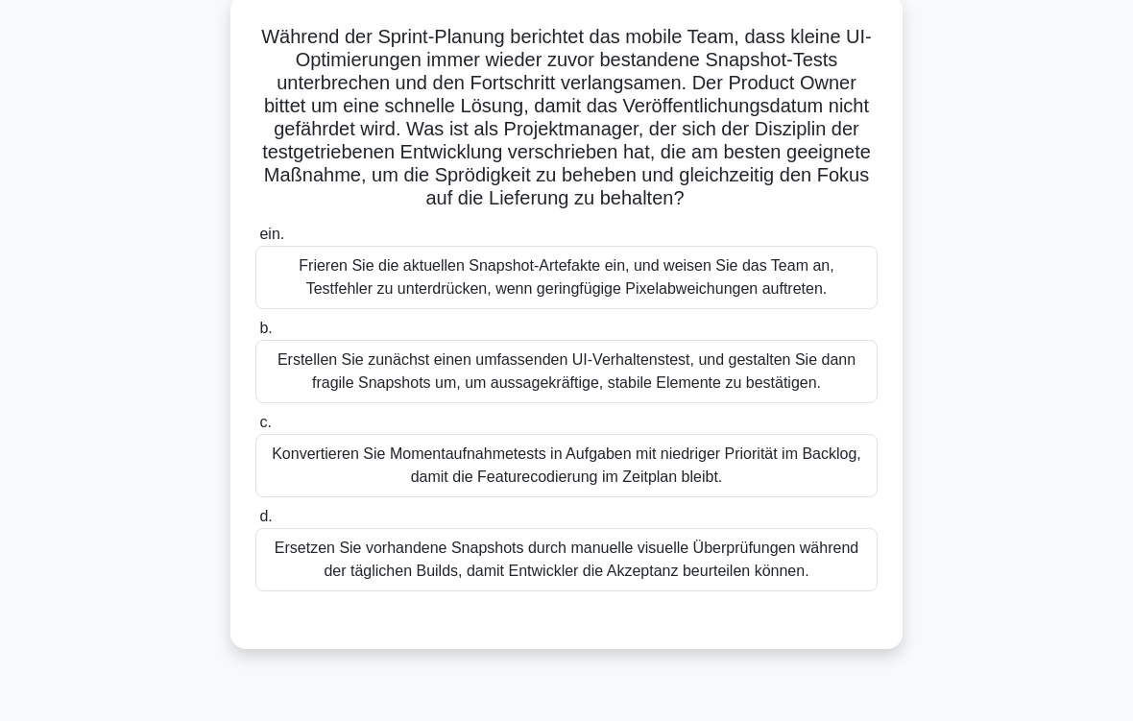
click at [669, 497] on div "Konvertieren Sie Momentaufnahmetests in Aufgaben mit niedriger Priorität im Bac…" at bounding box center [566, 465] width 622 height 63
click at [255, 429] on input "c. Konvertieren Sie Momentaufnahmetests in Aufgaben mit niedriger Priorität im …" at bounding box center [255, 423] width 0 height 12
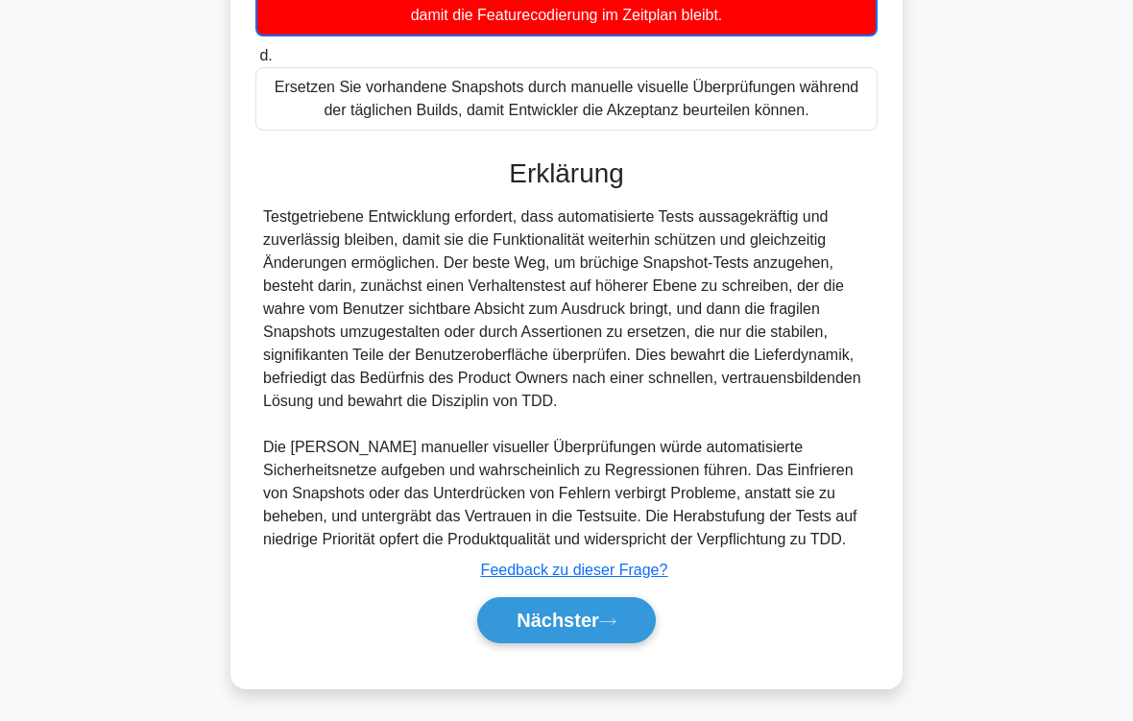
scroll to position [718, 0]
click at [635, 601] on button "Nächster" at bounding box center [566, 621] width 179 height 46
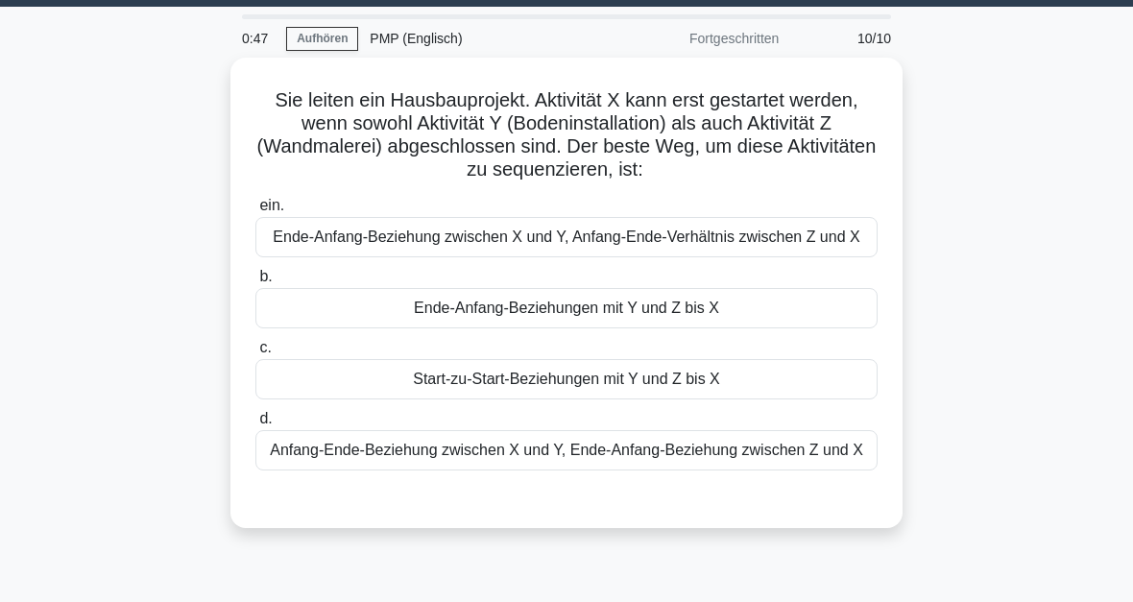
scroll to position [54, 0]
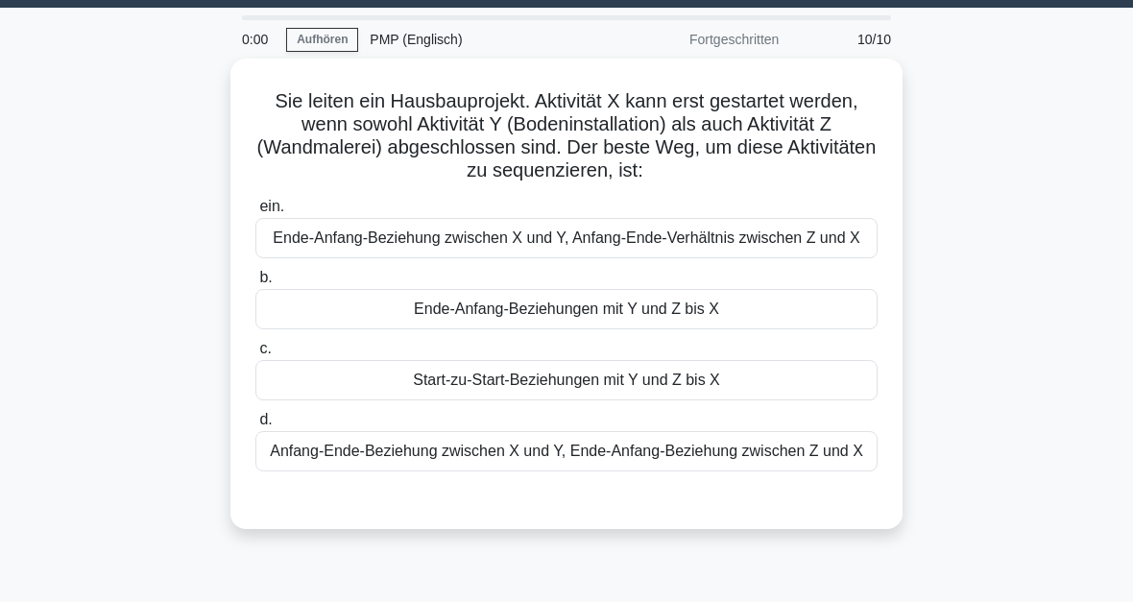
click at [643, 327] on div "Ende-Anfang-Beziehungen mit Y und Z bis X" at bounding box center [566, 309] width 622 height 40
click at [255, 284] on input "b. Ende-Anfang-Beziehungen mit Y und Z bis X" at bounding box center [255, 278] width 0 height 12
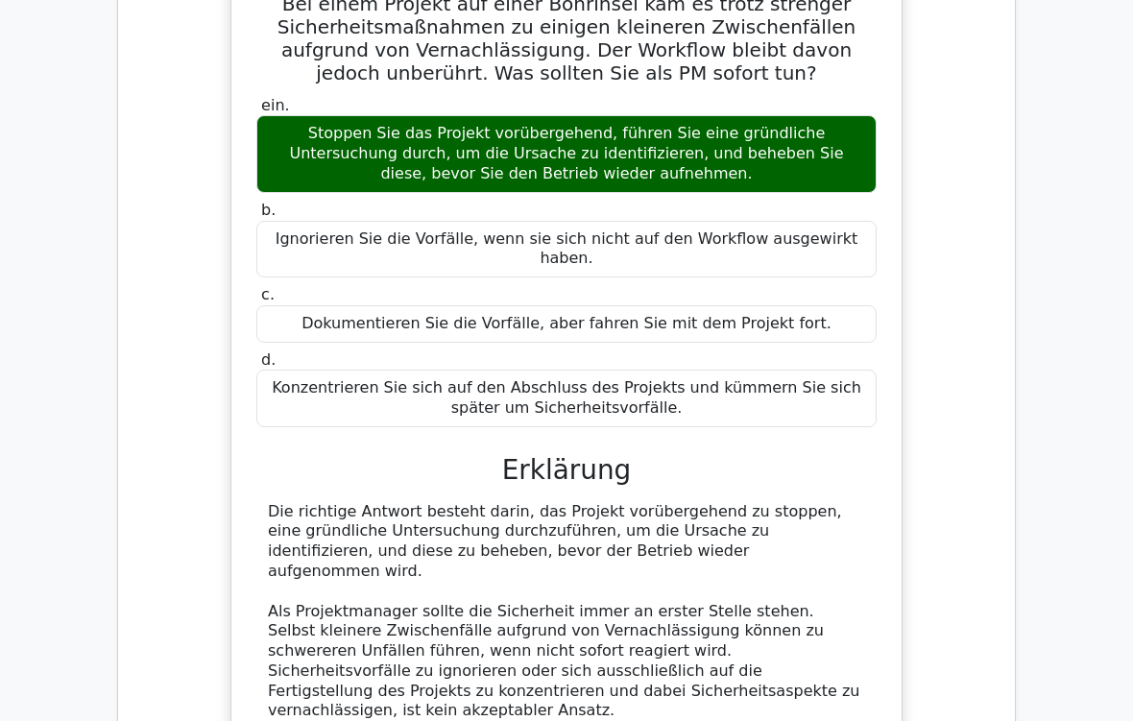
scroll to position [1370, 0]
